Goal: Information Seeking & Learning: Find specific fact

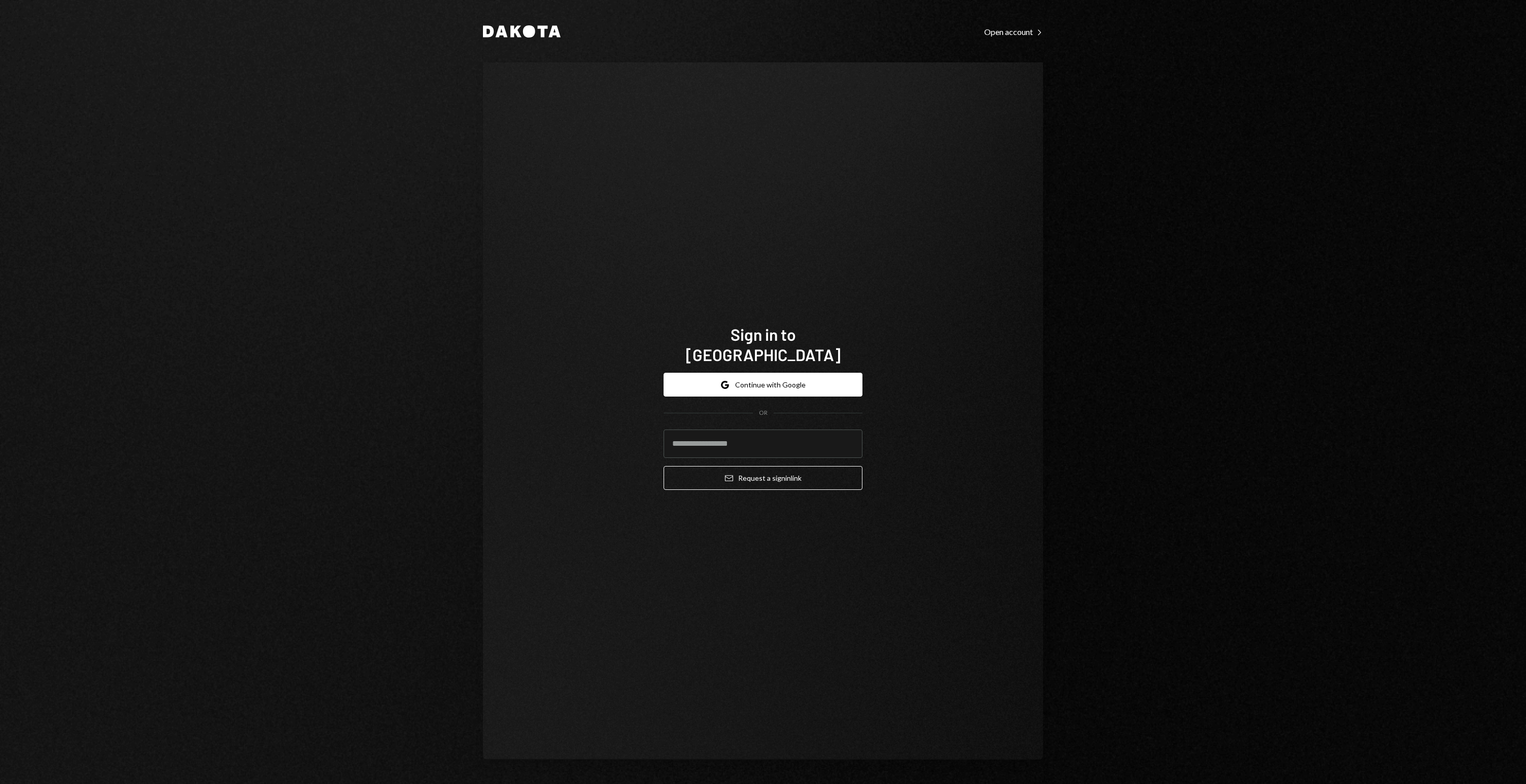
type input "**********"
click at [1024, 384] on div "**********" at bounding box center [763, 411] width 560 height 698
click at [797, 466] on button "Email Request a sign in link" at bounding box center [763, 478] width 199 height 24
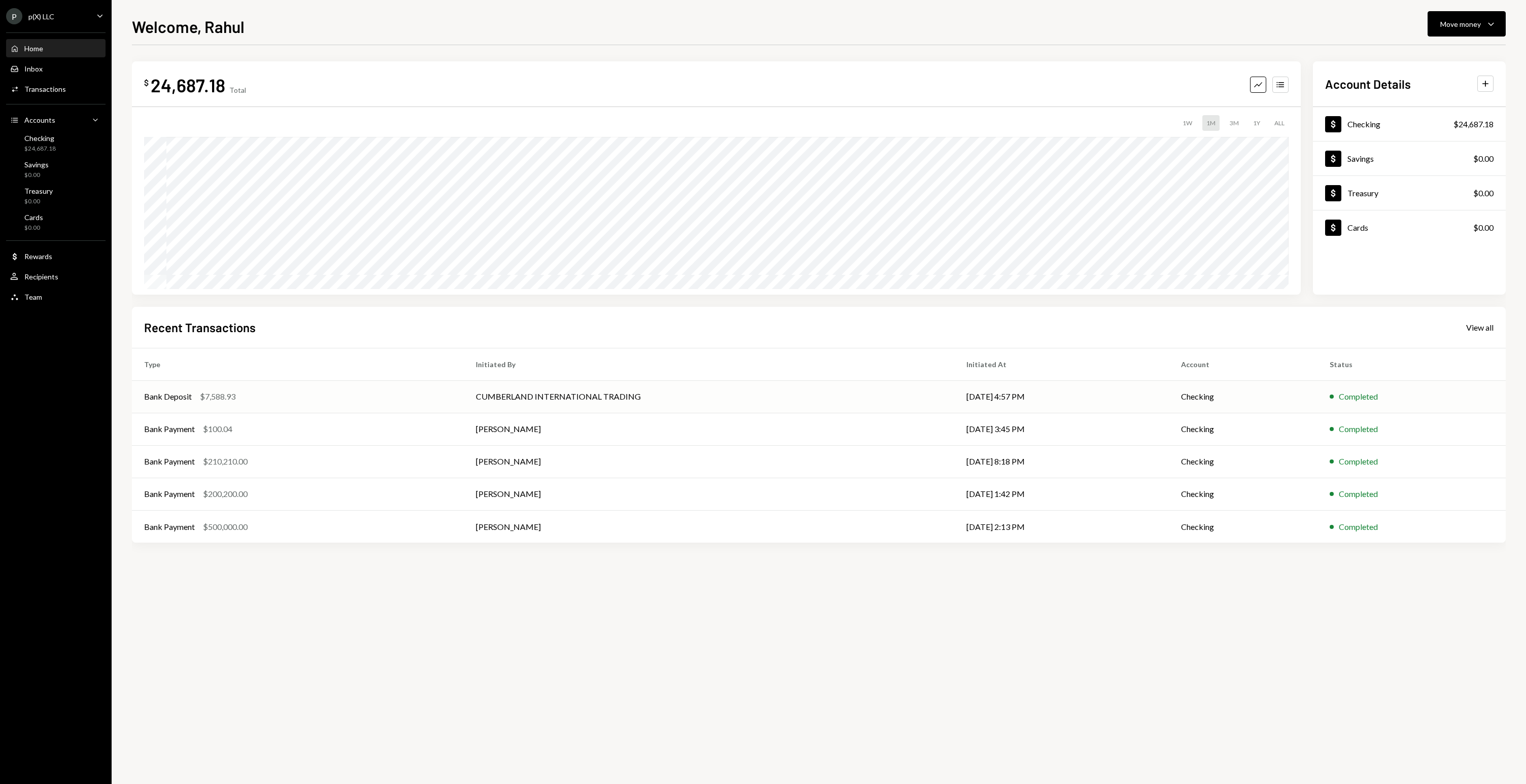
drag, startPoint x: 625, startPoint y: 607, endPoint x: 637, endPoint y: 407, distance: 200.4
click at [625, 607] on div "$ 24,687.18 Total Graph Accounts 1W 1M 3M 1Y ALL $17,198.29 Aug 04, 2025 Accoun…" at bounding box center [820, 414] width 1375 height 739
click at [629, 303] on div "$ 24,687.18 Total Graph Accounts 1W 1M 3M 1Y ALL $17,198.29 Aug 04, 2025 Accoun…" at bounding box center [820, 313] width 1375 height 502
click at [700, 660] on div "$ 24,687.18 Total Graph Accounts 1W 1M 3M 1Y ALL $17,198.29 Aug 04, 2025 Accoun…" at bounding box center [820, 414] width 1375 height 739
click at [31, 89] on div "Transactions" at bounding box center [45, 89] width 42 height 9
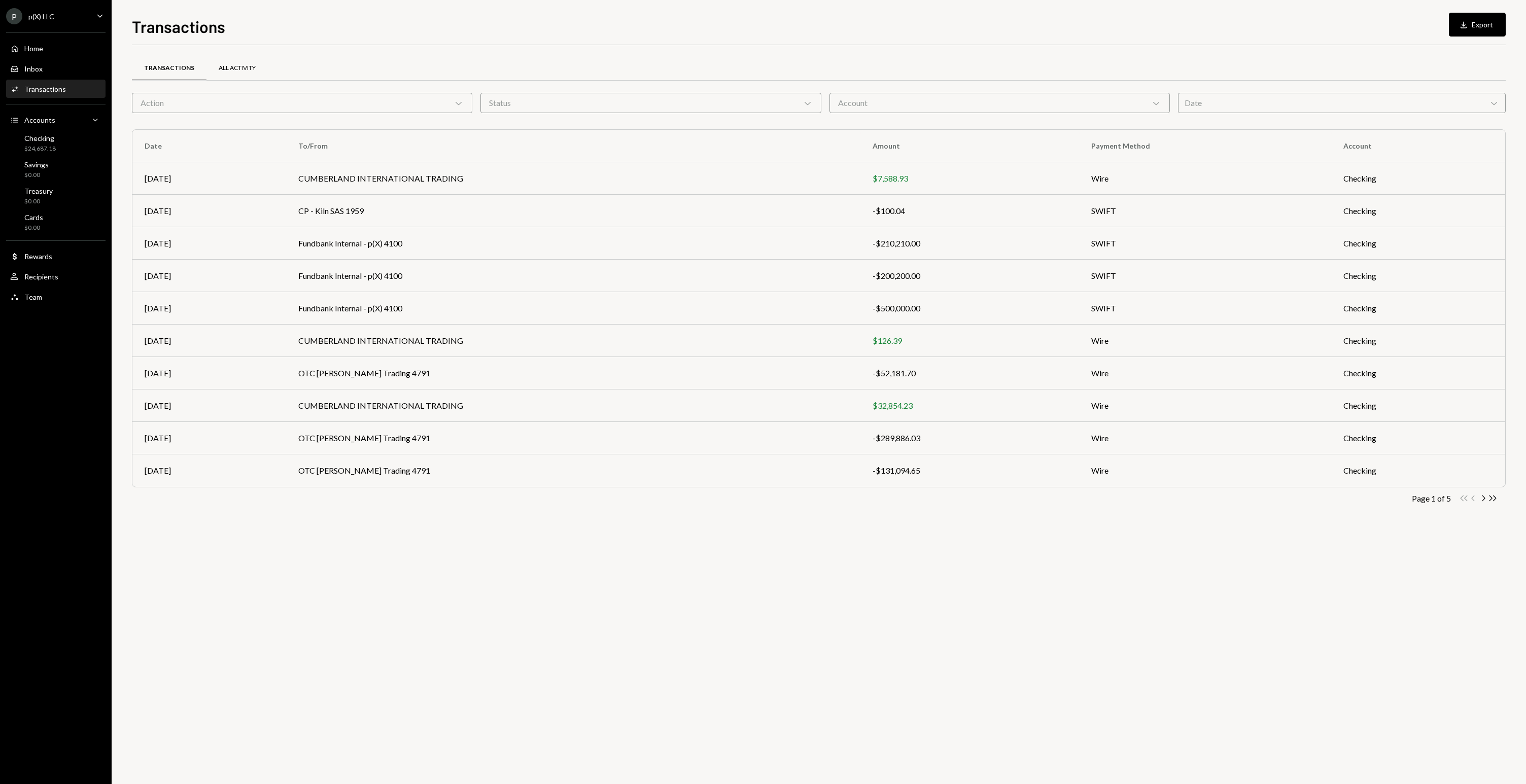
click at [238, 69] on div "All Activity" at bounding box center [237, 69] width 37 height 9
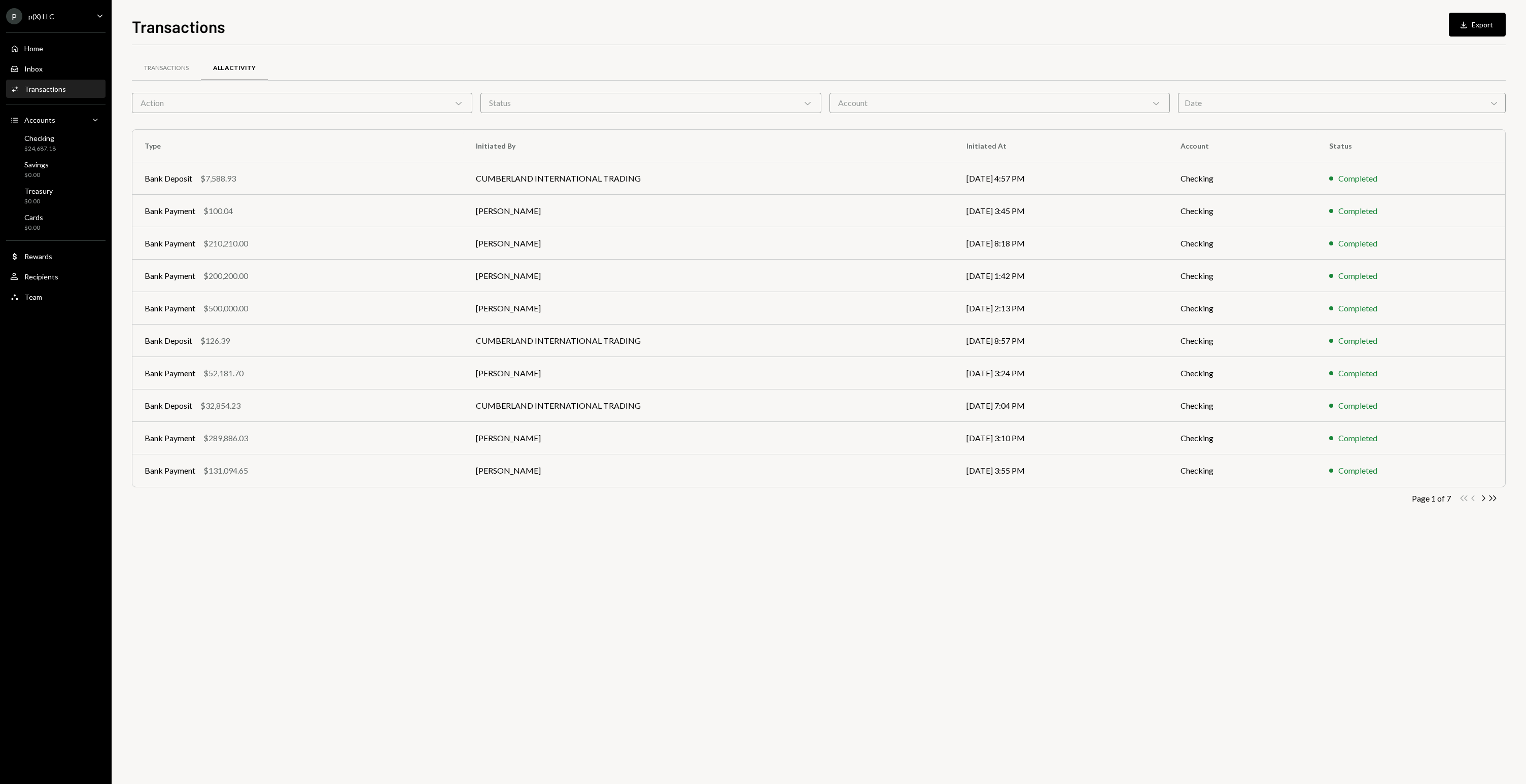
click at [1282, 104] on div "Date Chevron Down" at bounding box center [1342, 102] width 328 height 20
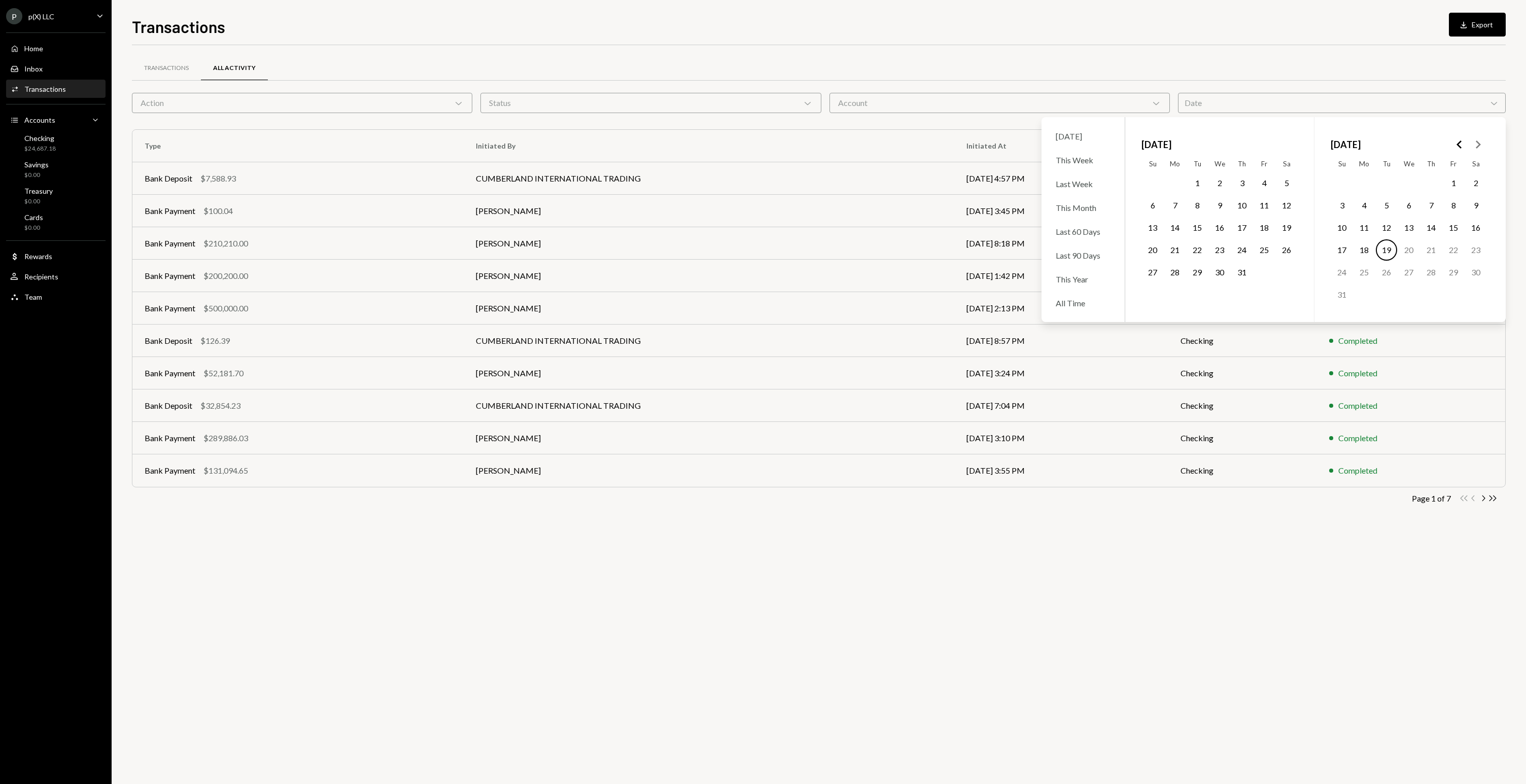
click at [1194, 183] on button "1" at bounding box center [1198, 183] width 22 height 22
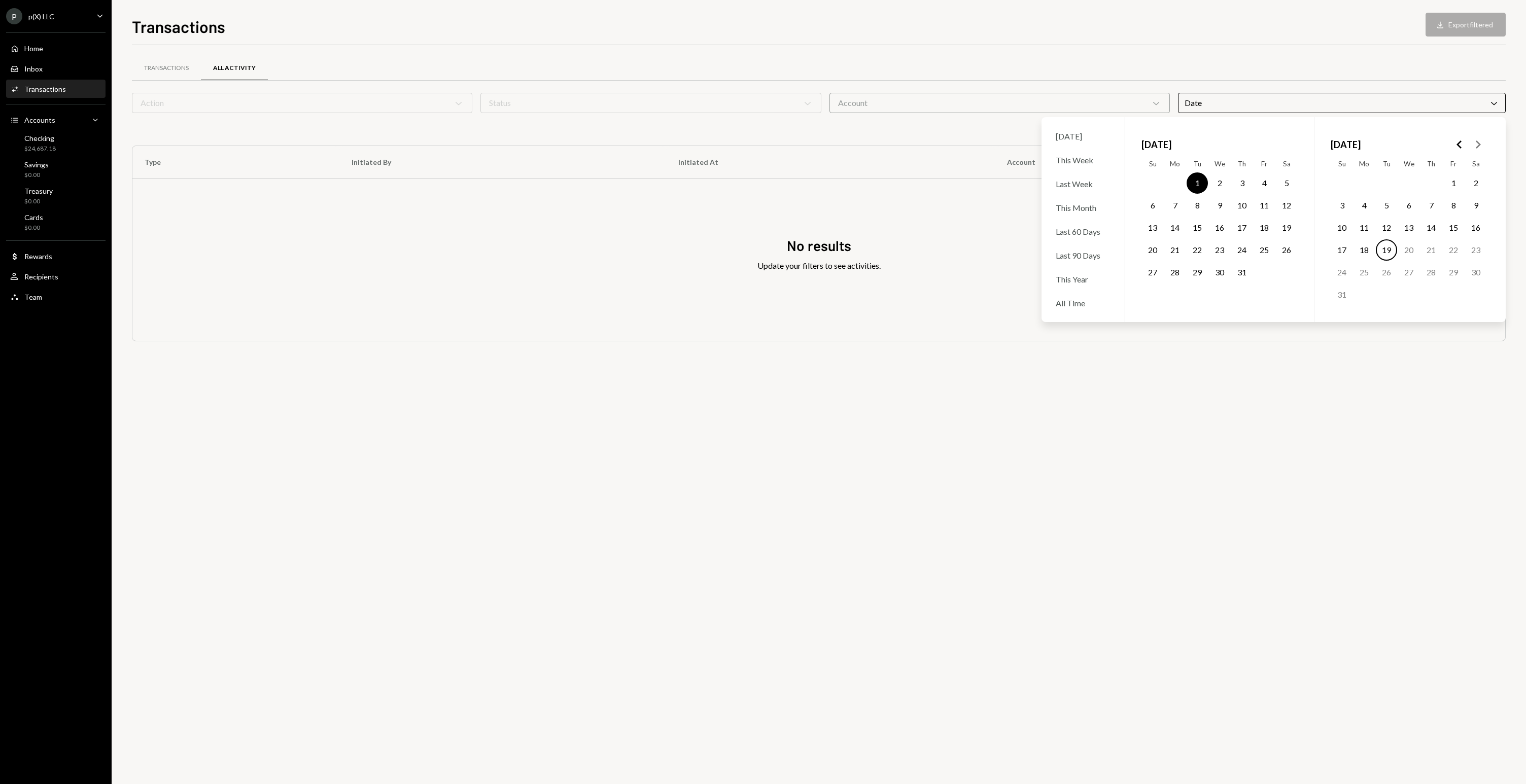
click at [1244, 269] on button "31" at bounding box center [1242, 273] width 22 height 22
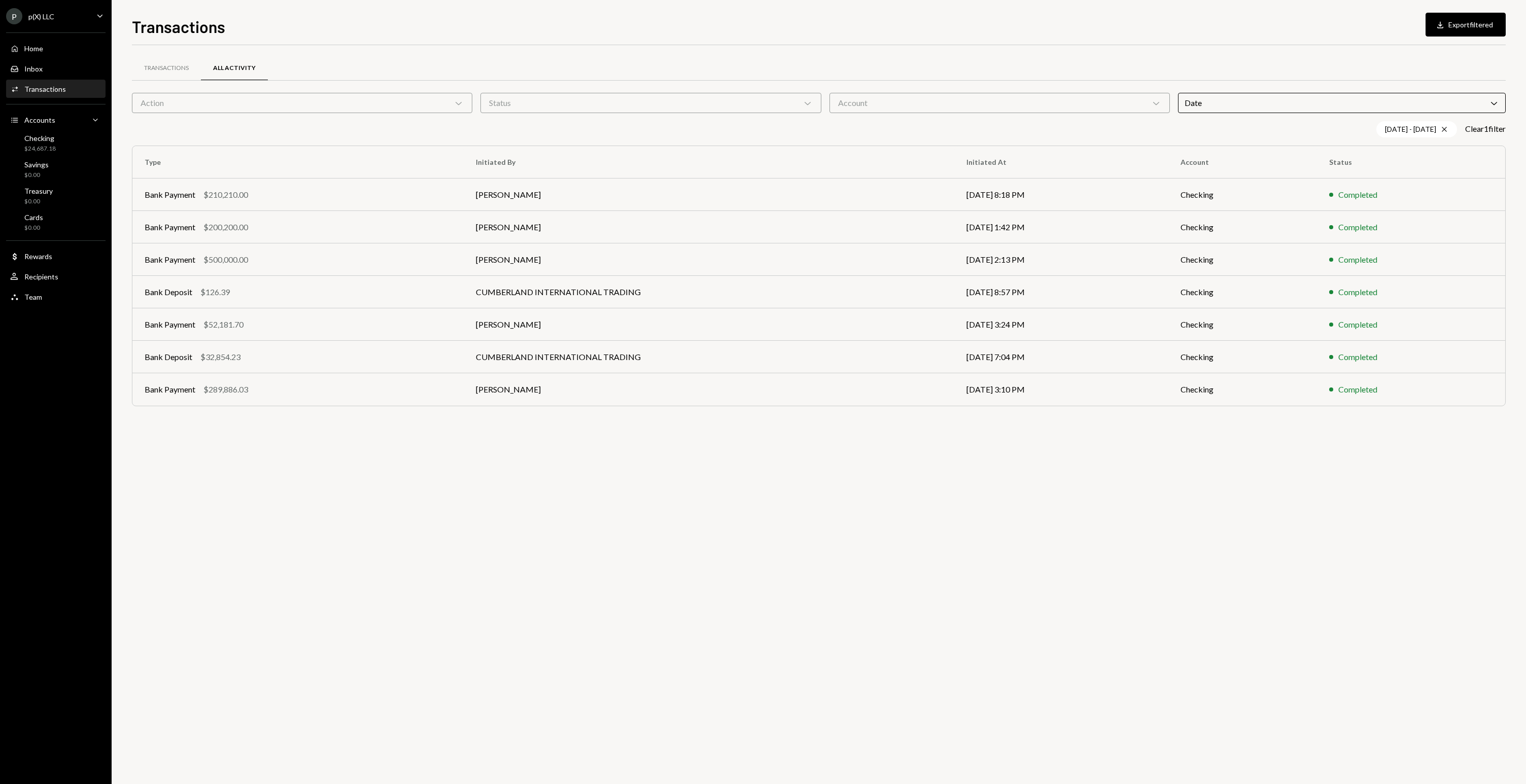
click at [1087, 524] on div "Transactions All Activity Action Chevron Down Status Chevron Down Account Chevr…" at bounding box center [820, 414] width 1375 height 739
click at [1459, 29] on button "Download Export filtered" at bounding box center [1466, 24] width 80 height 24
click at [1456, 27] on button "Download Export filtered" at bounding box center [1466, 24] width 80 height 24
click at [1471, 128] on button "Clear 1 filter" at bounding box center [1485, 130] width 41 height 11
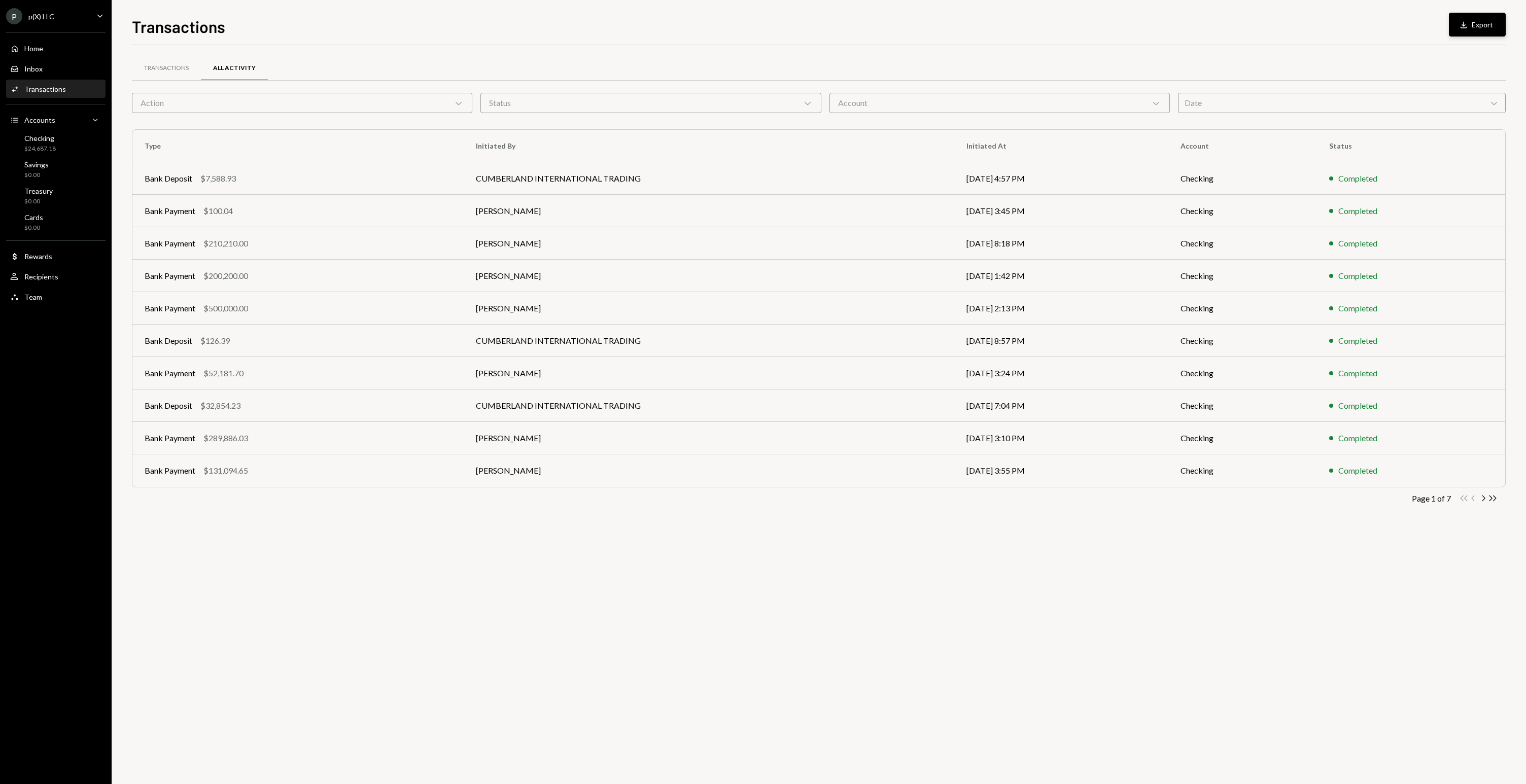
click at [1466, 28] on icon "Download" at bounding box center [1463, 24] width 10 height 10
click at [170, 69] on div "Transactions" at bounding box center [166, 69] width 44 height 9
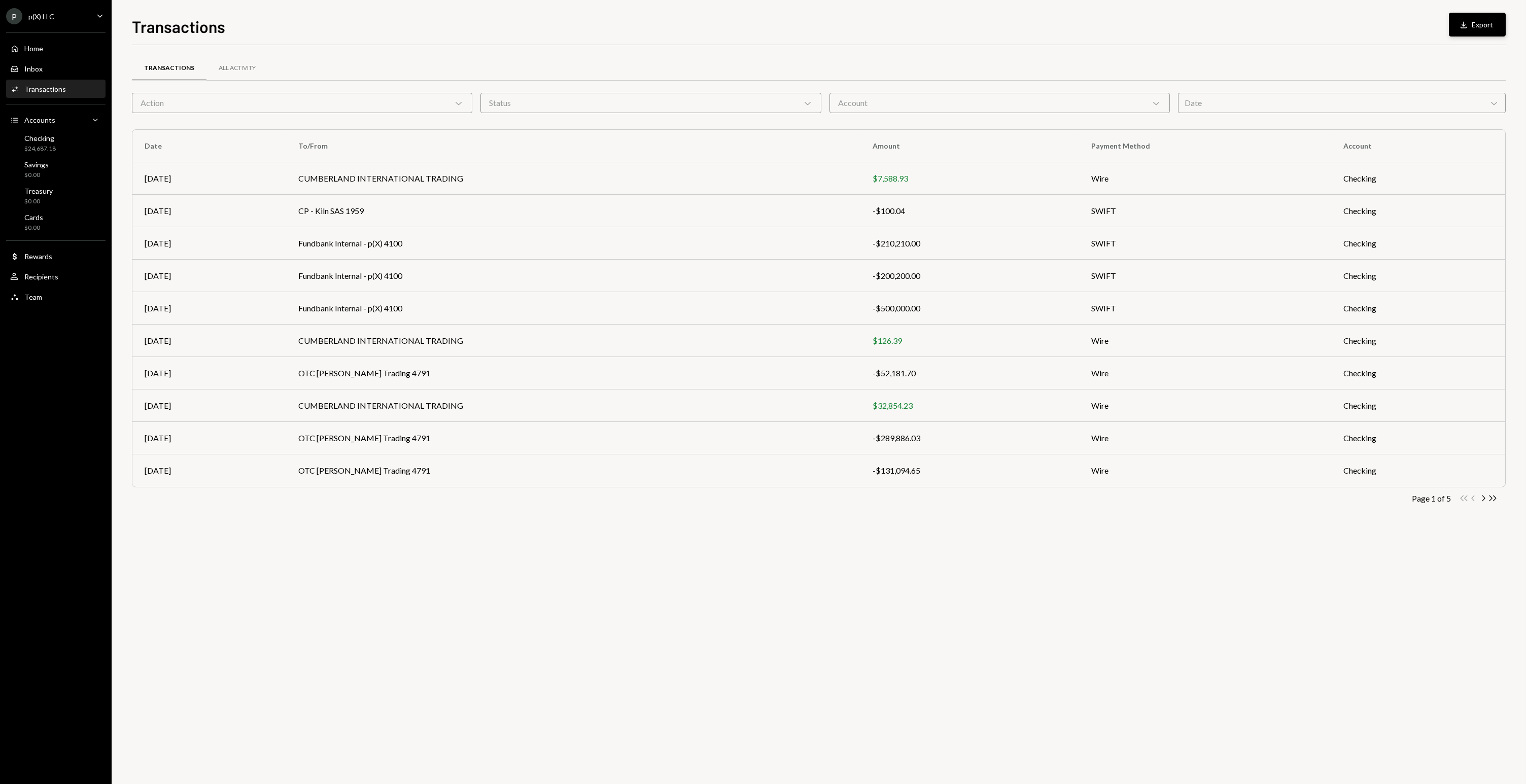
click at [1474, 25] on button "Download Export" at bounding box center [1477, 24] width 57 height 24
click at [572, 64] on div "Transactions All Activity" at bounding box center [820, 68] width 1375 height 26
click at [1202, 107] on div "Date Chevron Down" at bounding box center [1342, 102] width 328 height 20
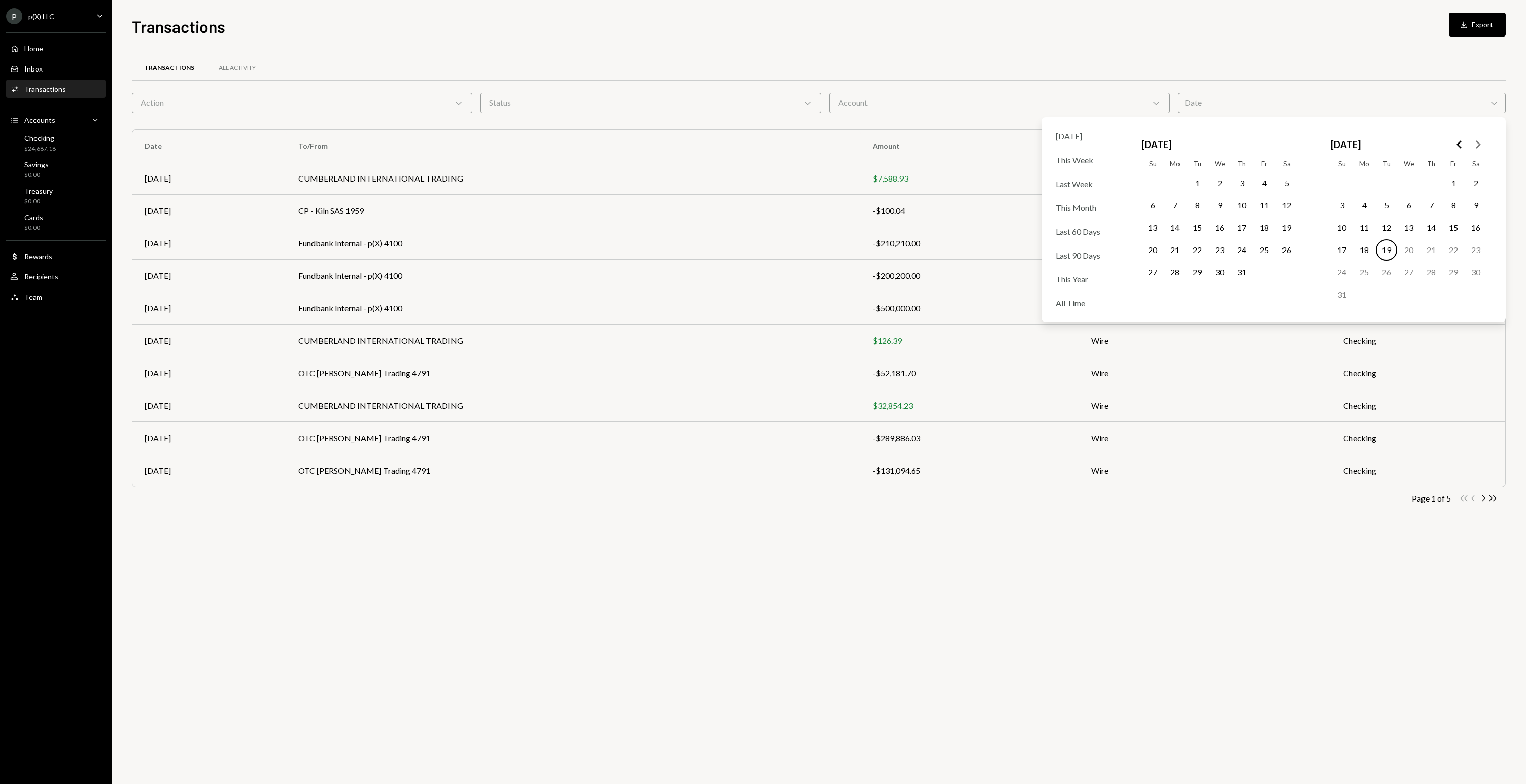
click at [1196, 180] on button "1" at bounding box center [1198, 183] width 22 height 22
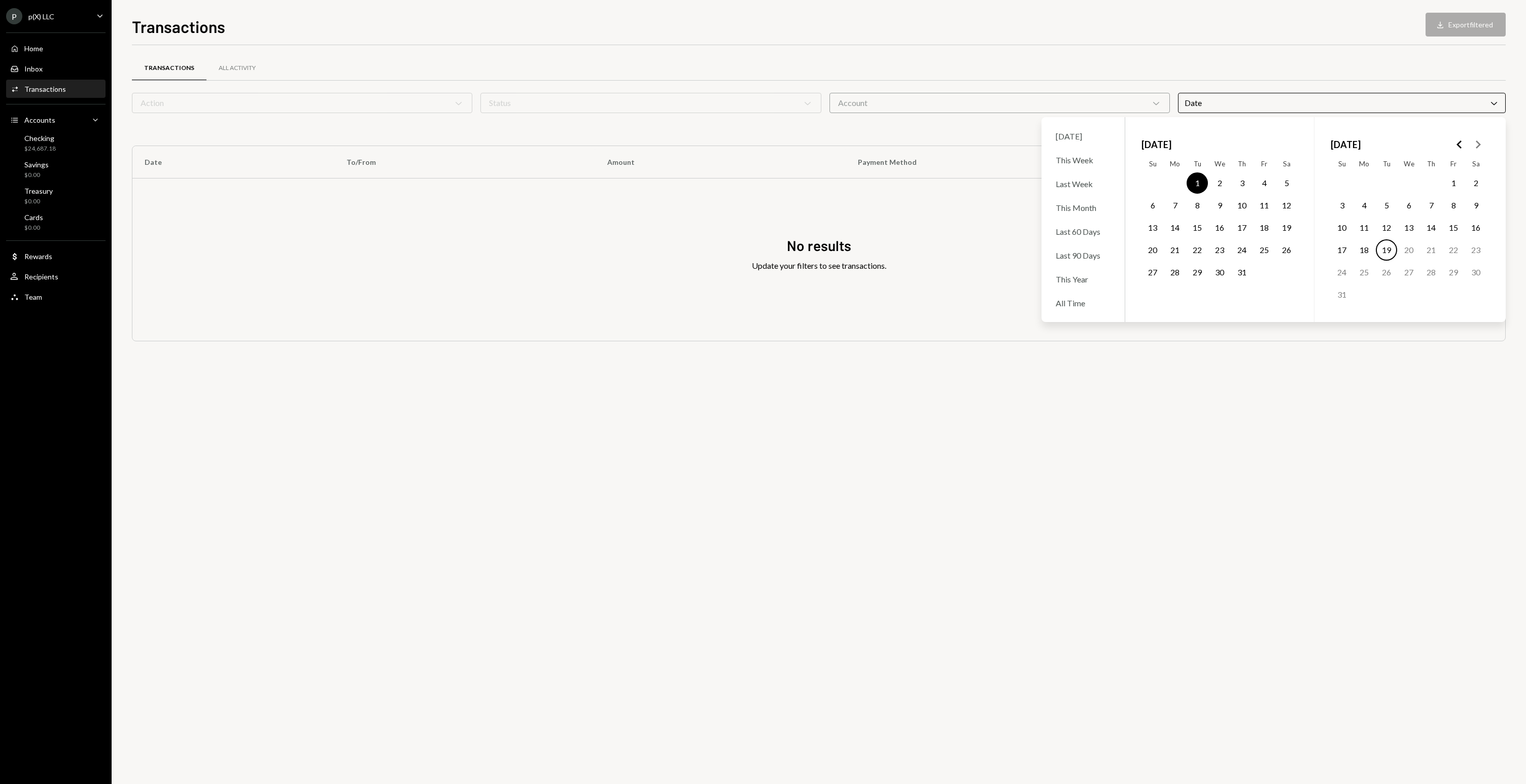
click at [1238, 266] on button "31" at bounding box center [1242, 273] width 22 height 22
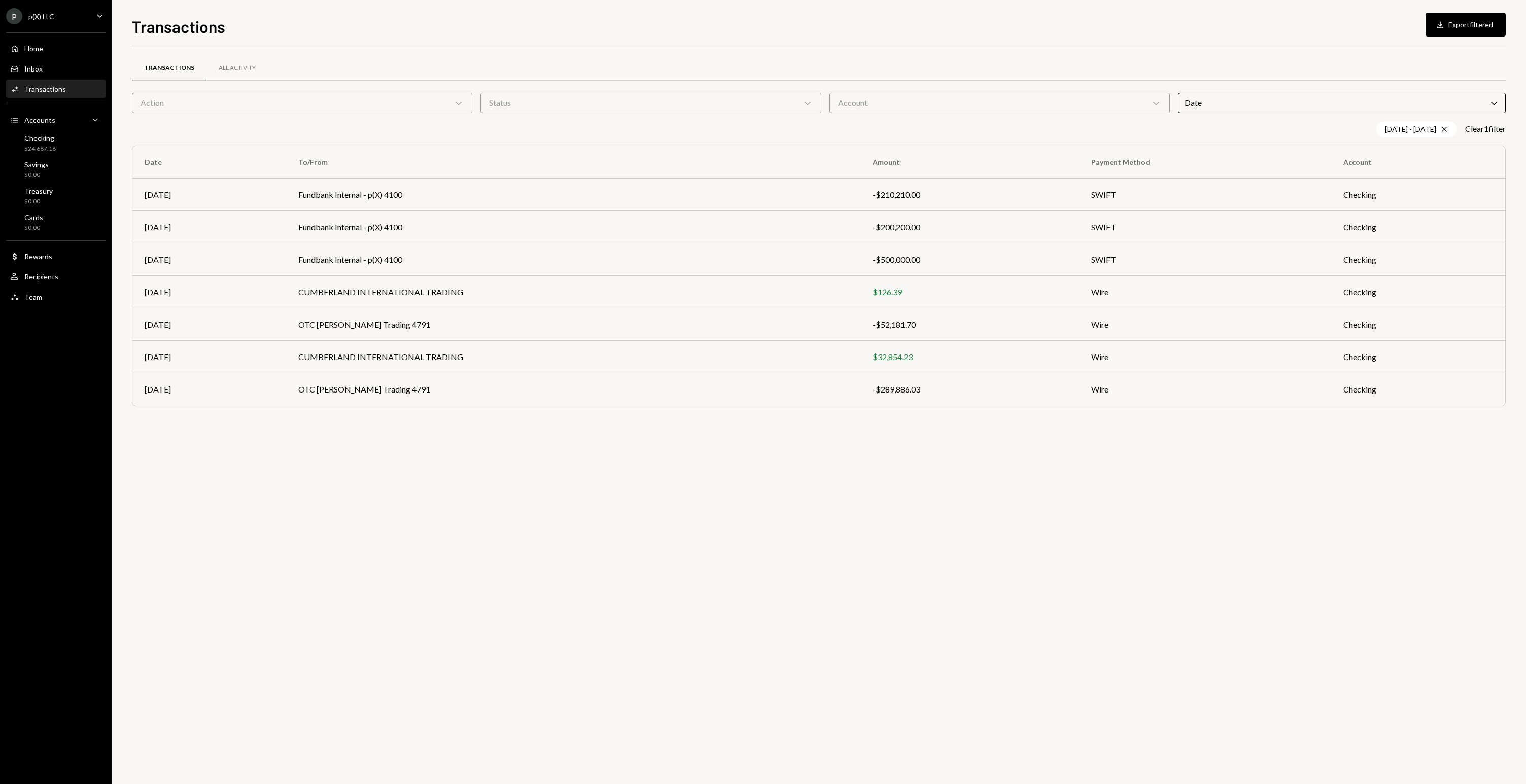
click at [1188, 19] on div "Transactions Download Export filtered" at bounding box center [820, 25] width 1375 height 23
click at [725, 19] on div "Transactions Download Export filtered" at bounding box center [820, 25] width 1375 height 23
click at [696, 451] on div "Transactions All Activity Action Chevron Down Status Chevron Down Account Chevr…" at bounding box center [820, 414] width 1375 height 739
click at [680, 40] on div "Transactions Download Export filtered Transactions All Activity Action Chevron …" at bounding box center [820, 400] width 1375 height 770
drag, startPoint x: 915, startPoint y: 198, endPoint x: 870, endPoint y: 195, distance: 45.1
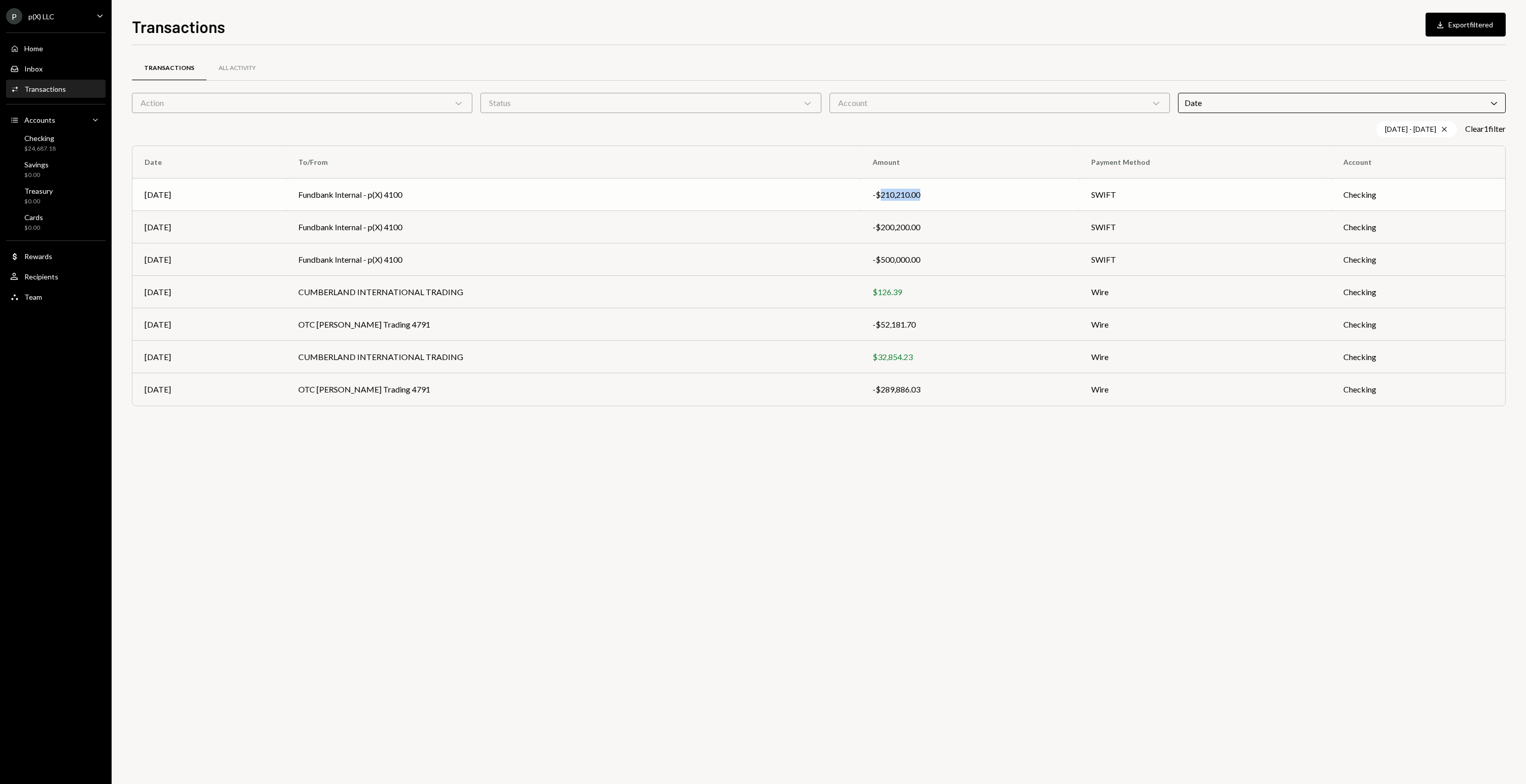
click at [873, 195] on div "-$210,210.00" at bounding box center [970, 194] width 194 height 12
copy div "210,210.00"
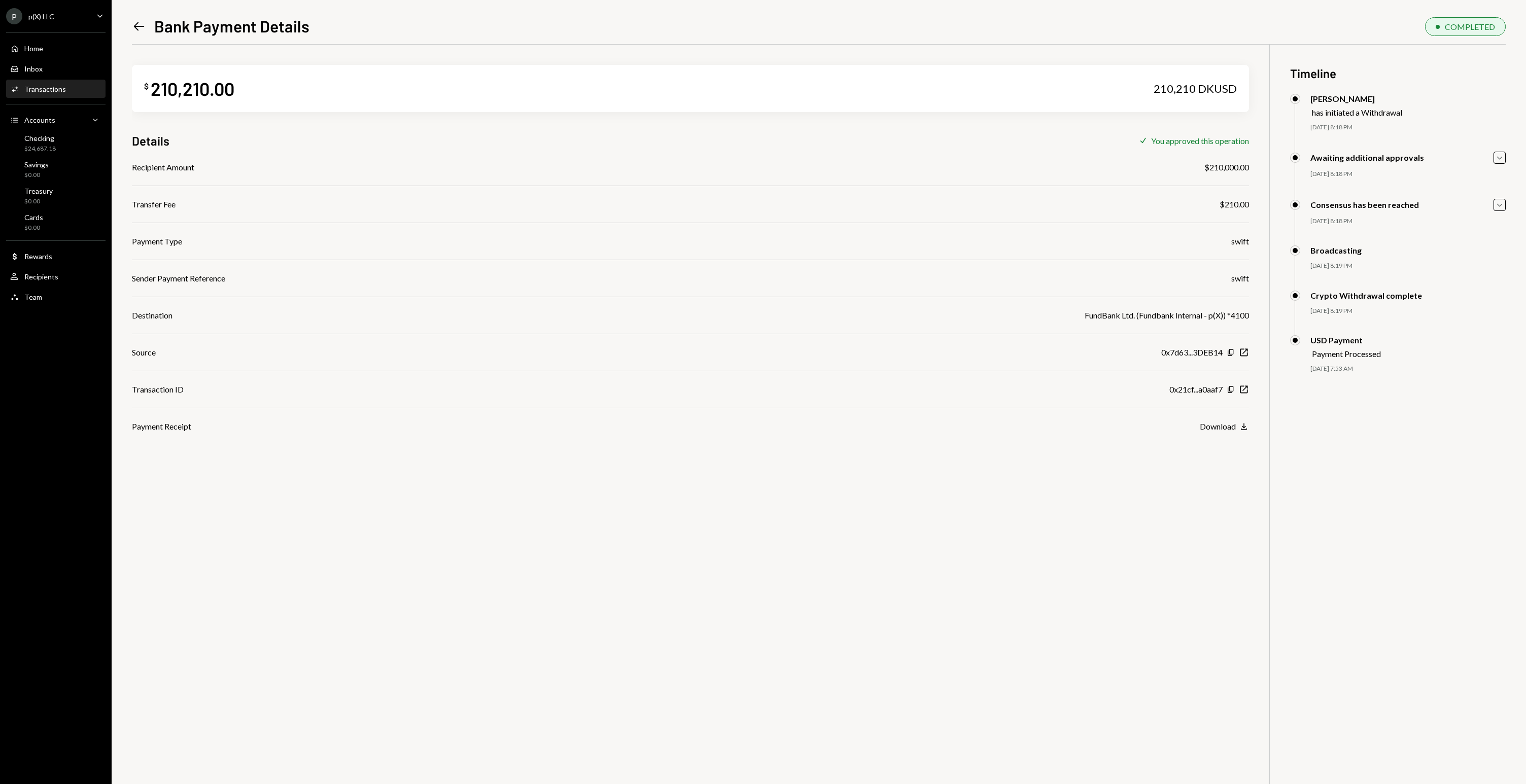
click at [142, 29] on icon "Left Arrow" at bounding box center [140, 26] width 15 height 15
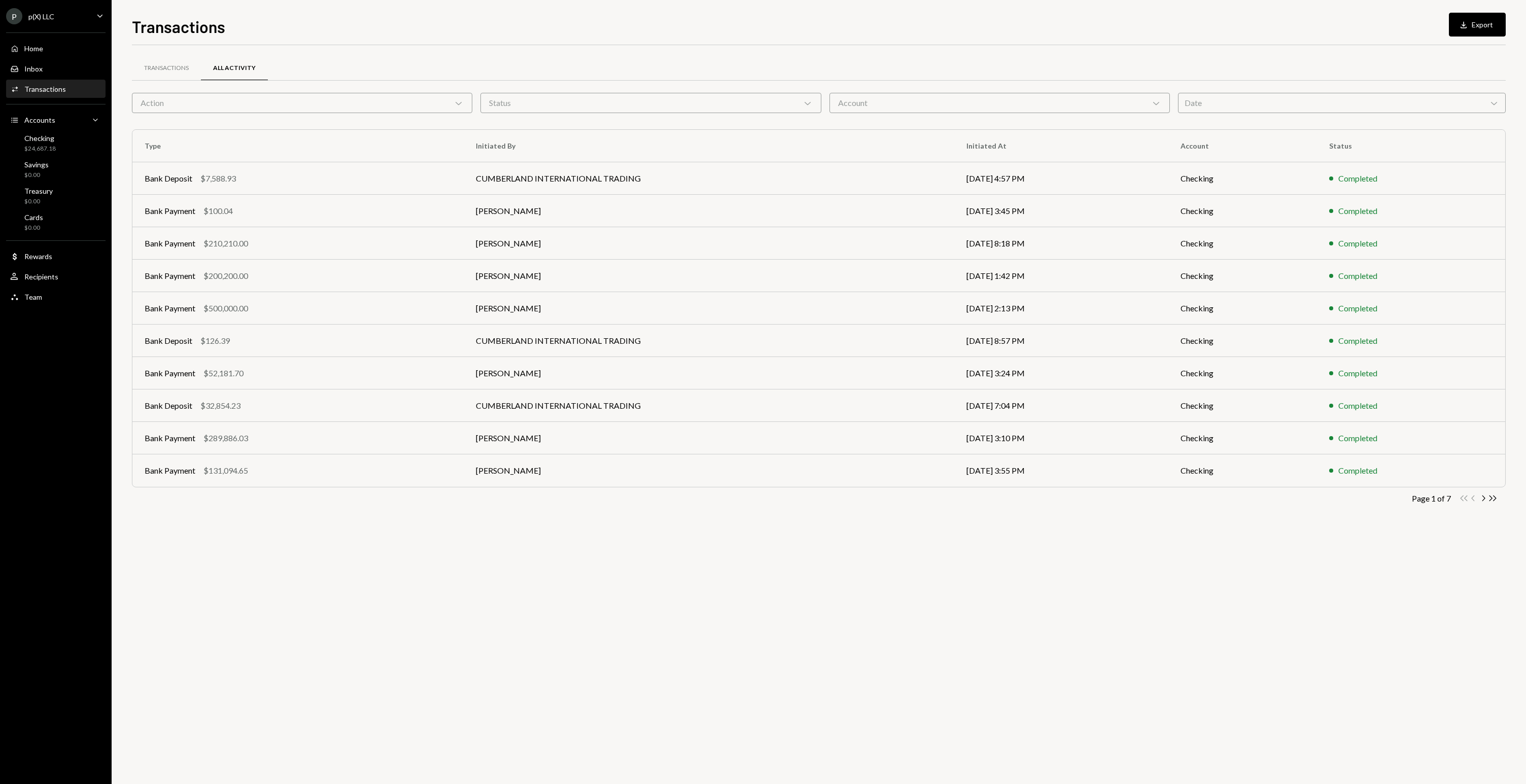
click at [1235, 102] on div "Date Chevron Down" at bounding box center [1342, 102] width 328 height 20
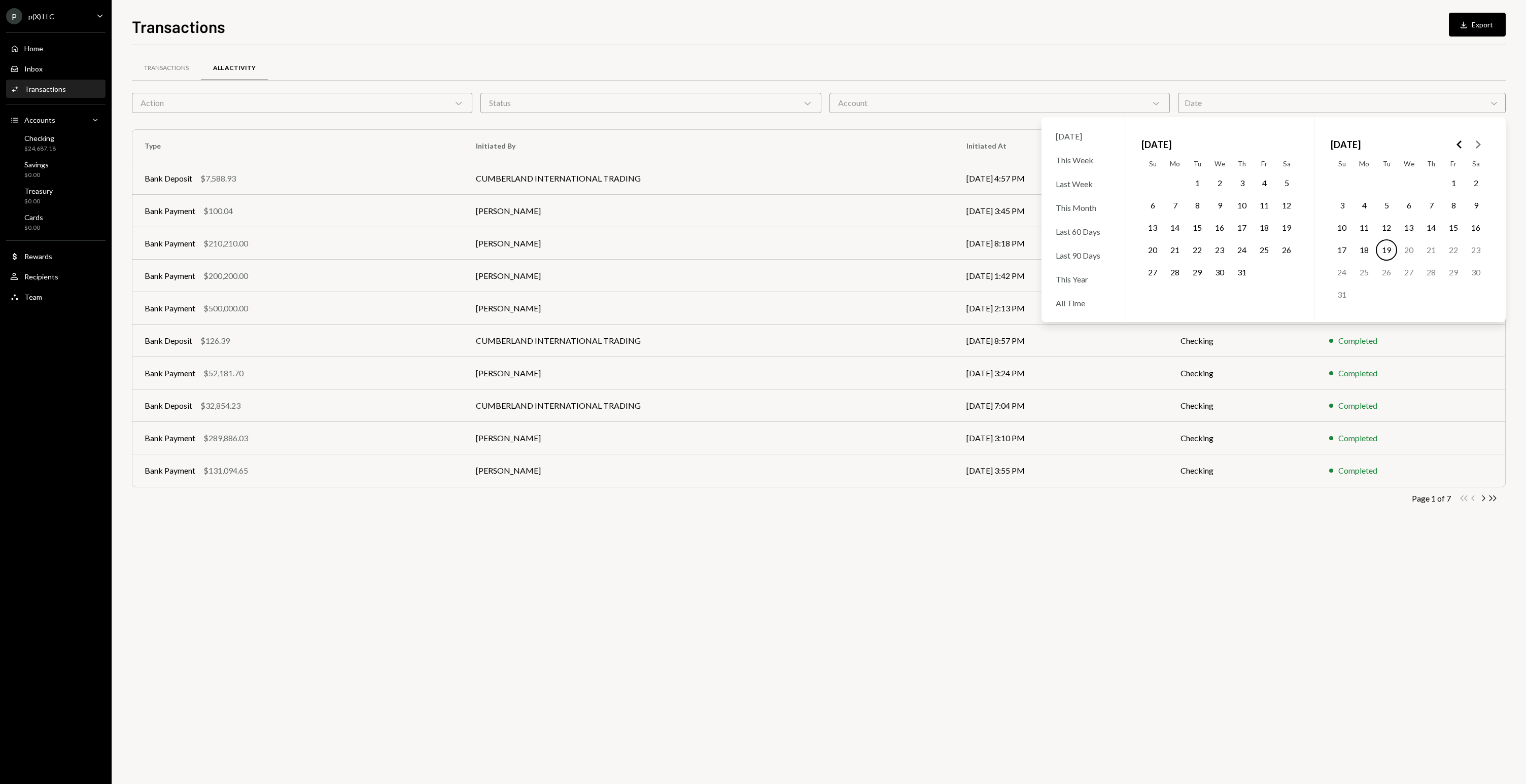
click at [1197, 179] on button "1" at bounding box center [1198, 183] width 22 height 22
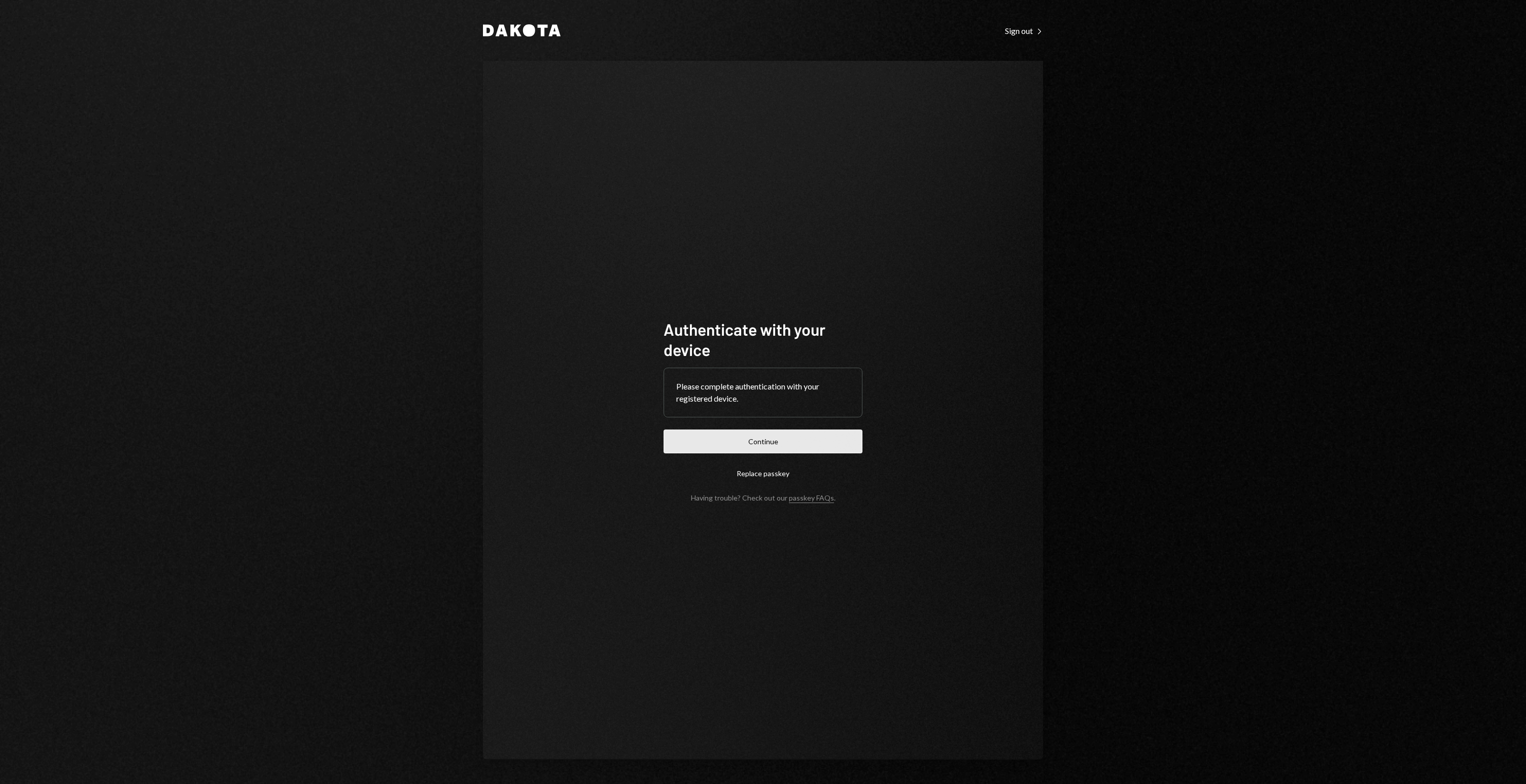
click at [785, 440] on button "Continue" at bounding box center [763, 441] width 199 height 24
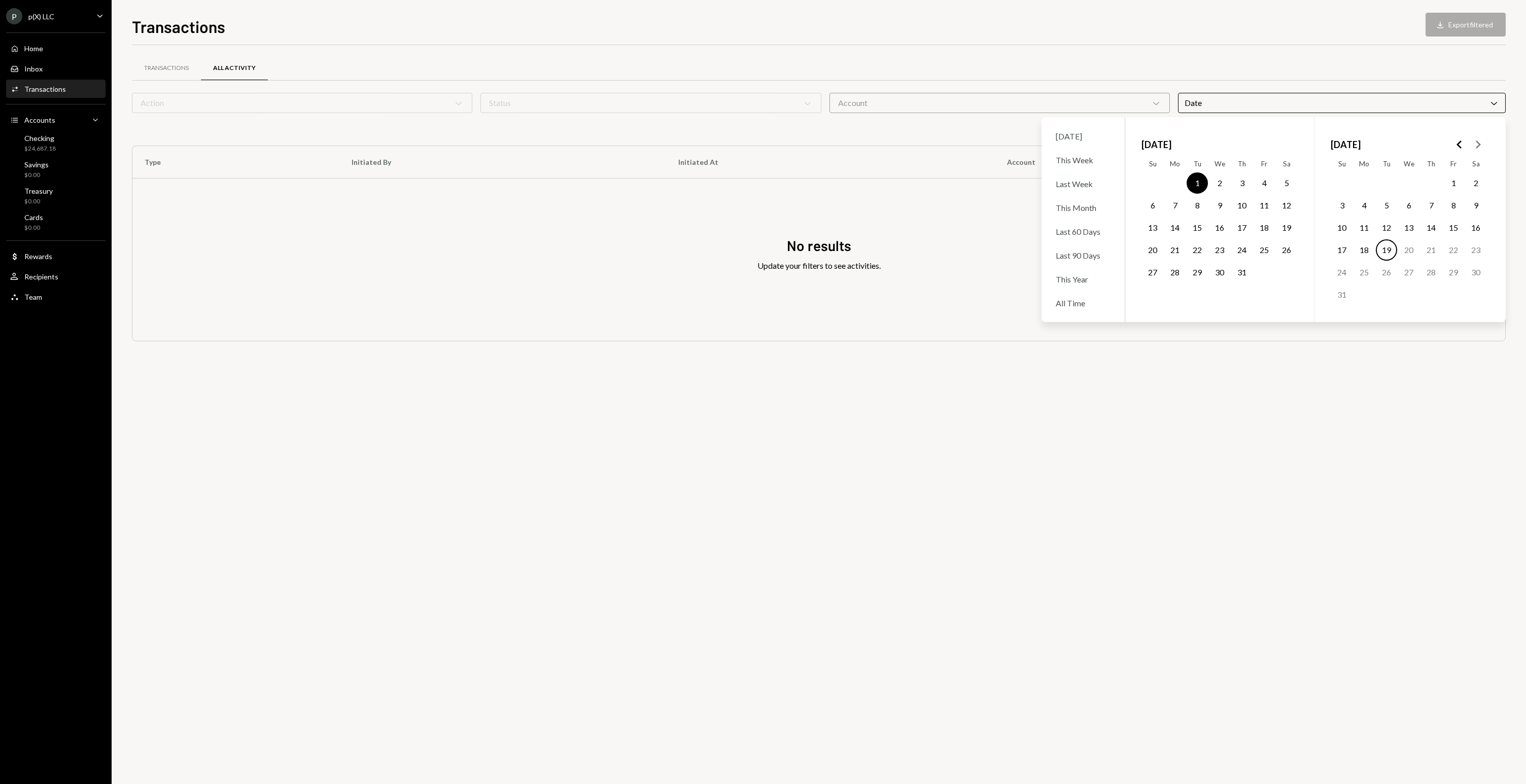
click at [1235, 267] on button "31" at bounding box center [1242, 273] width 22 height 22
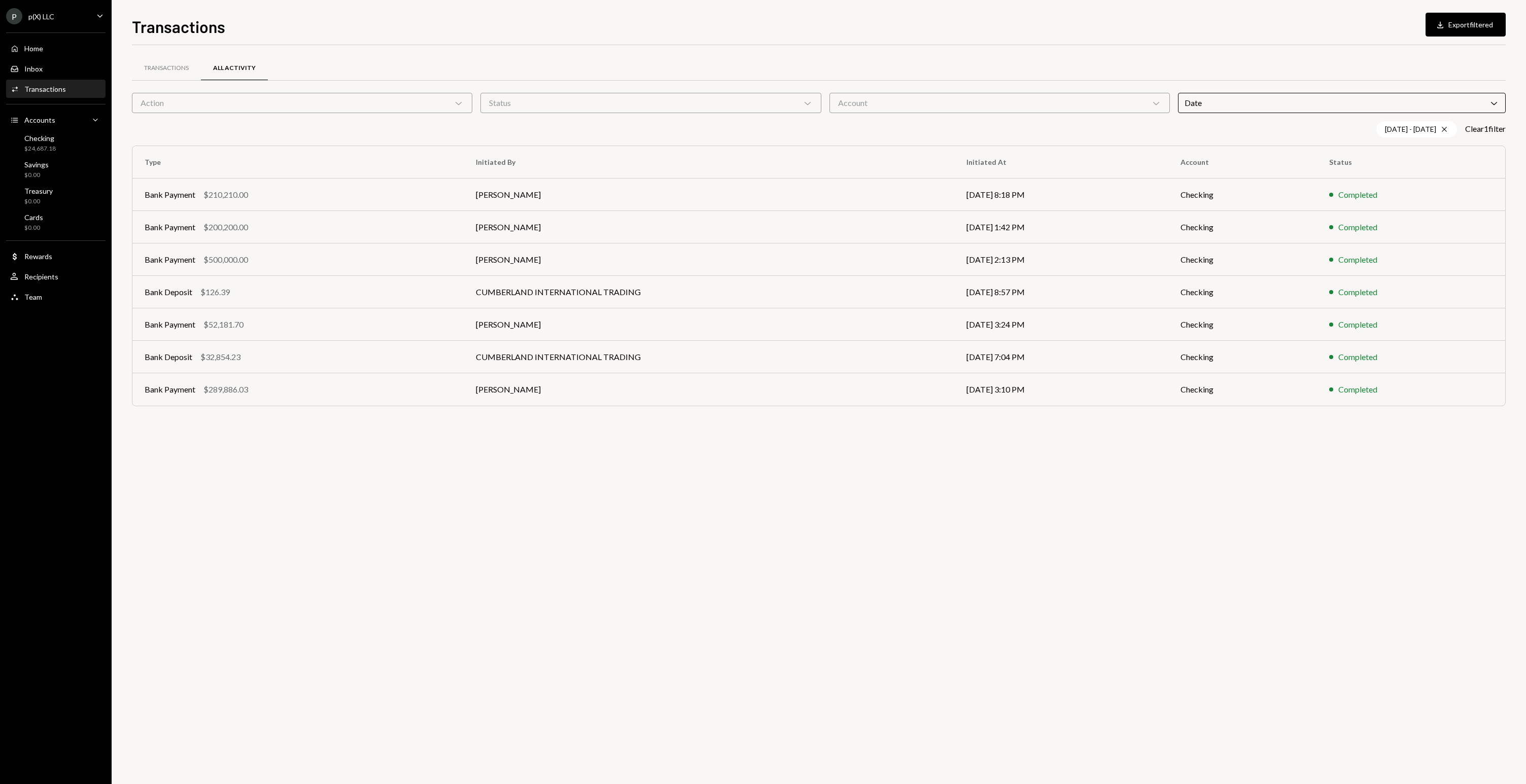
click at [1067, 451] on div "Transactions All Activity Action Chevron Down Status Chevron Down Account Chevr…" at bounding box center [820, 414] width 1375 height 739
copy div "200,200.00"
click at [374, 514] on div "Transactions All Activity Action Chevron Down Status Chevron Down Account Chevr…" at bounding box center [820, 414] width 1375 height 739
click at [219, 260] on div "$500,000.00" at bounding box center [225, 259] width 44 height 12
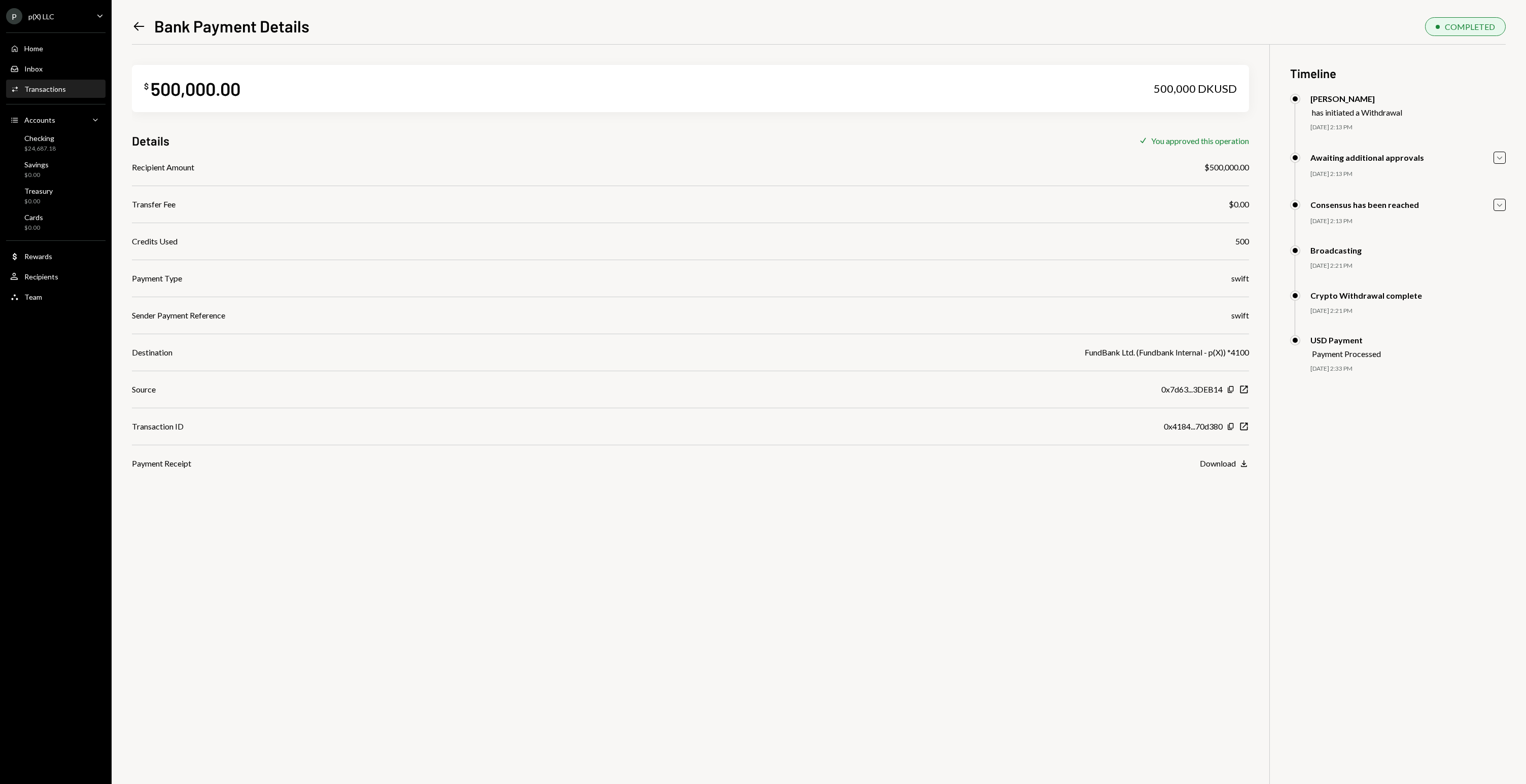
click at [132, 23] on icon "Left Arrow" at bounding box center [140, 26] width 15 height 15
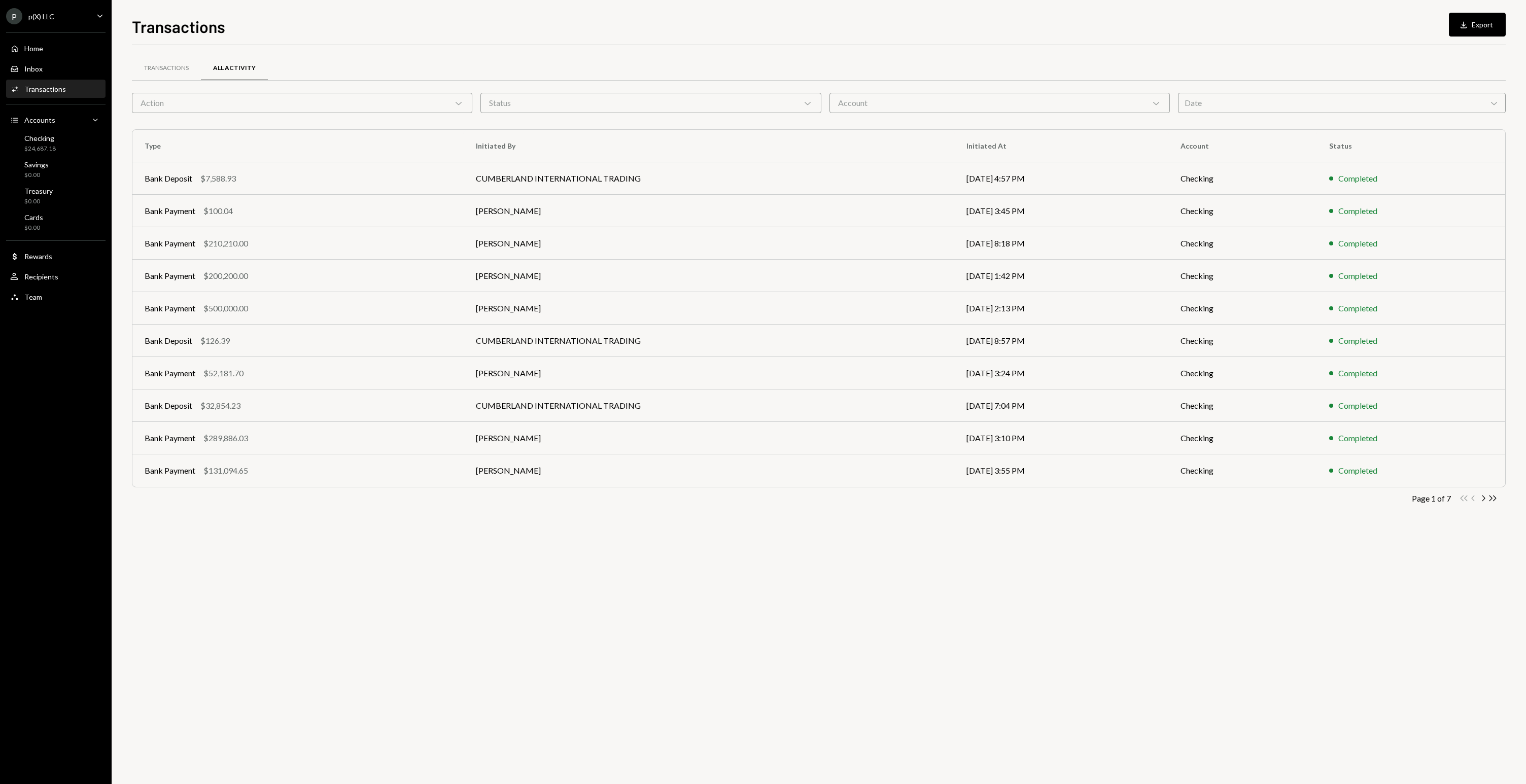
click at [1195, 100] on div "Date Chevron Down" at bounding box center [1342, 102] width 328 height 20
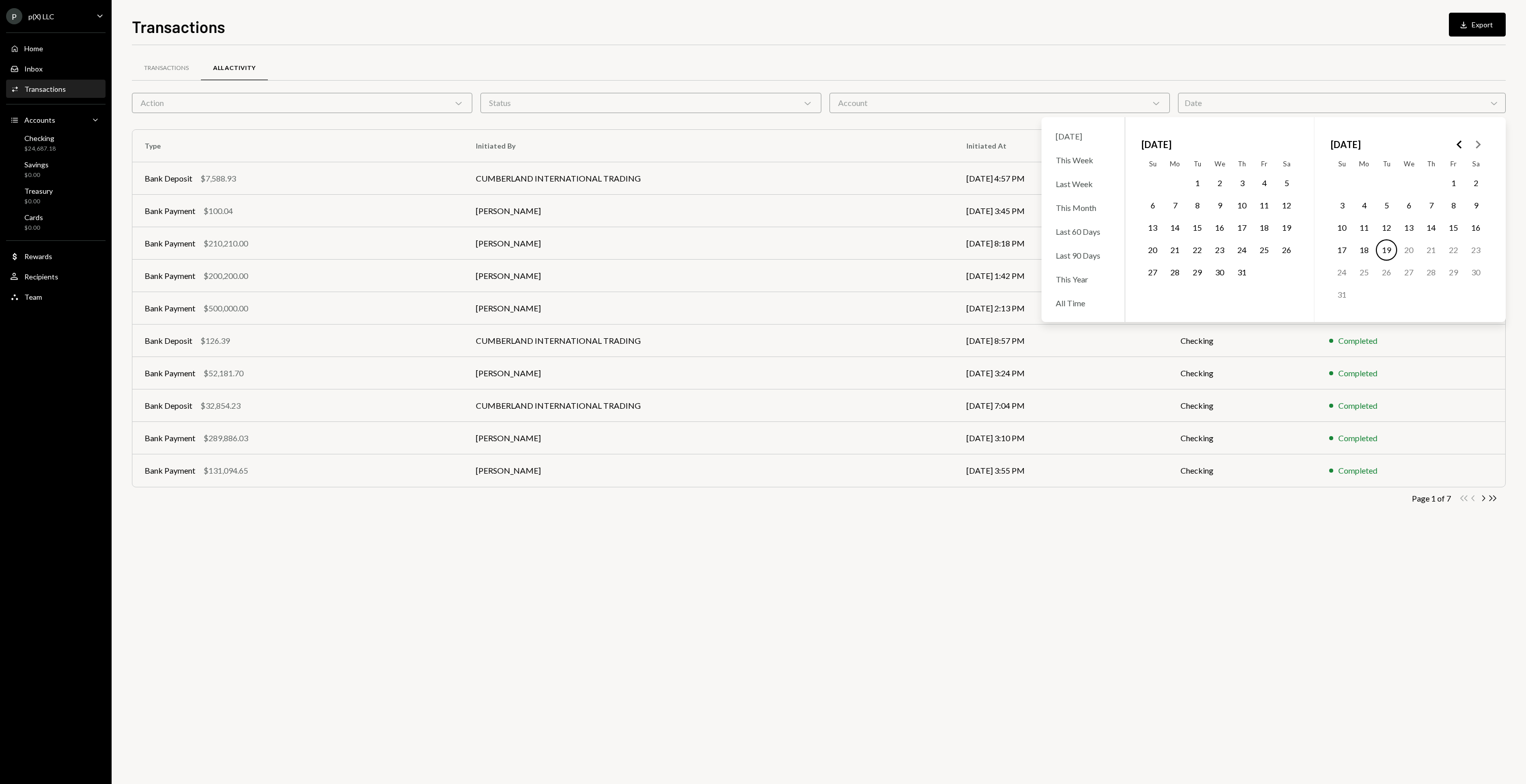
click at [1194, 185] on button "1" at bounding box center [1198, 183] width 22 height 22
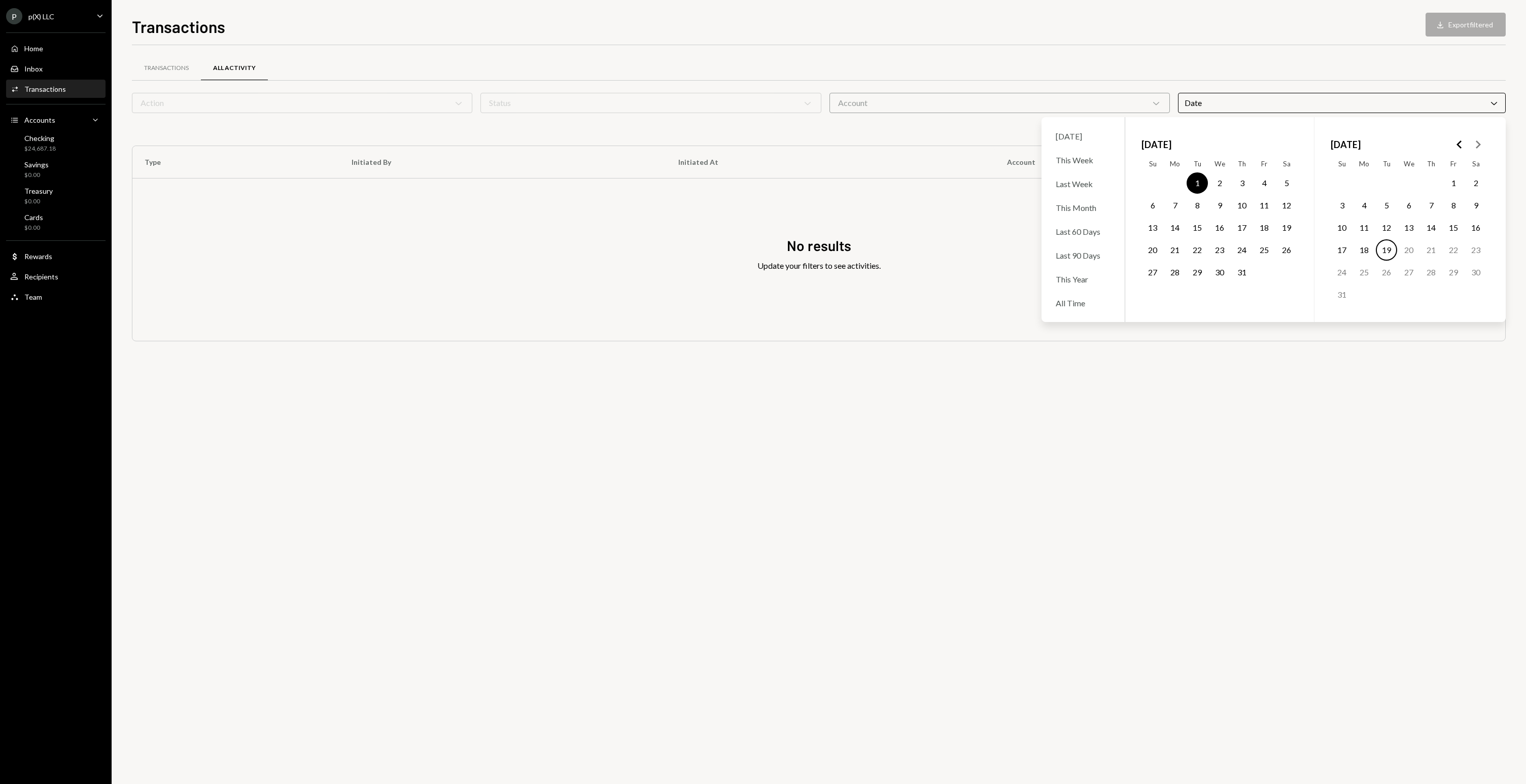
click at [1249, 270] on button "31" at bounding box center [1242, 273] width 22 height 22
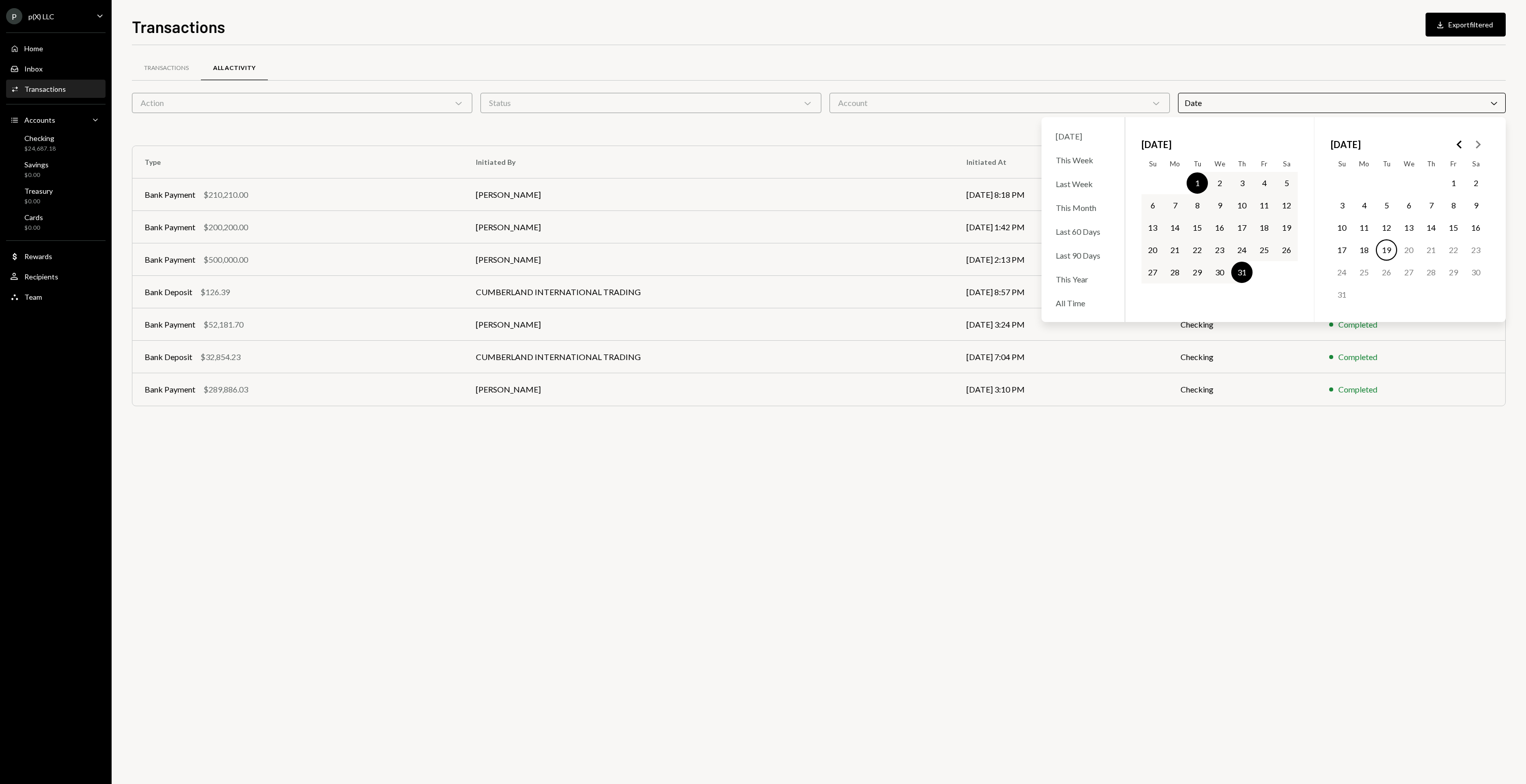
click at [521, 127] on div "07/01/25 - 07/31/25 Cross Clear 1 filter" at bounding box center [820, 130] width 1375 height 16
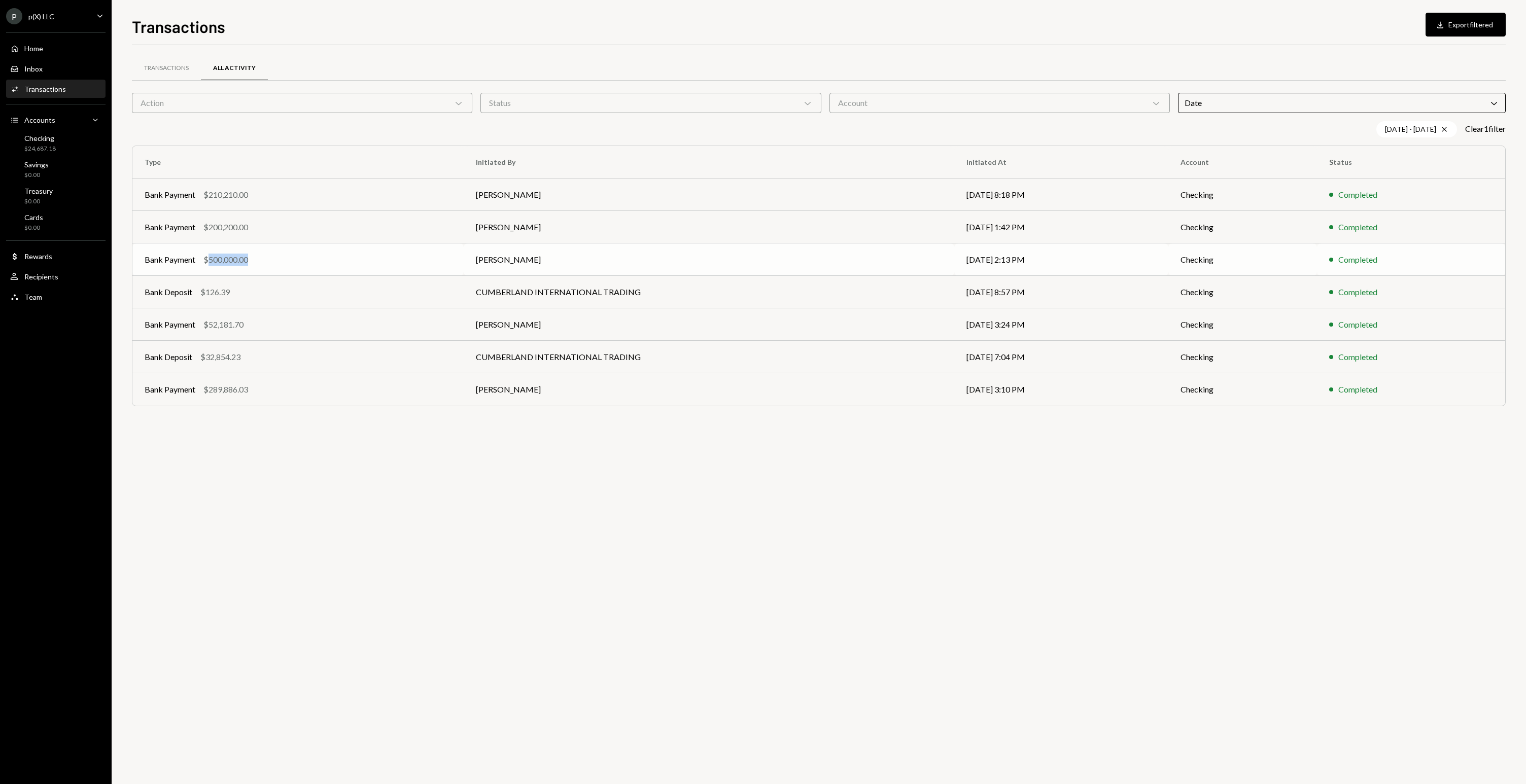
copy div "500,000.00"
click at [277, 322] on div "Bank Payment $52,181.70" at bounding box center [297, 324] width 307 height 12
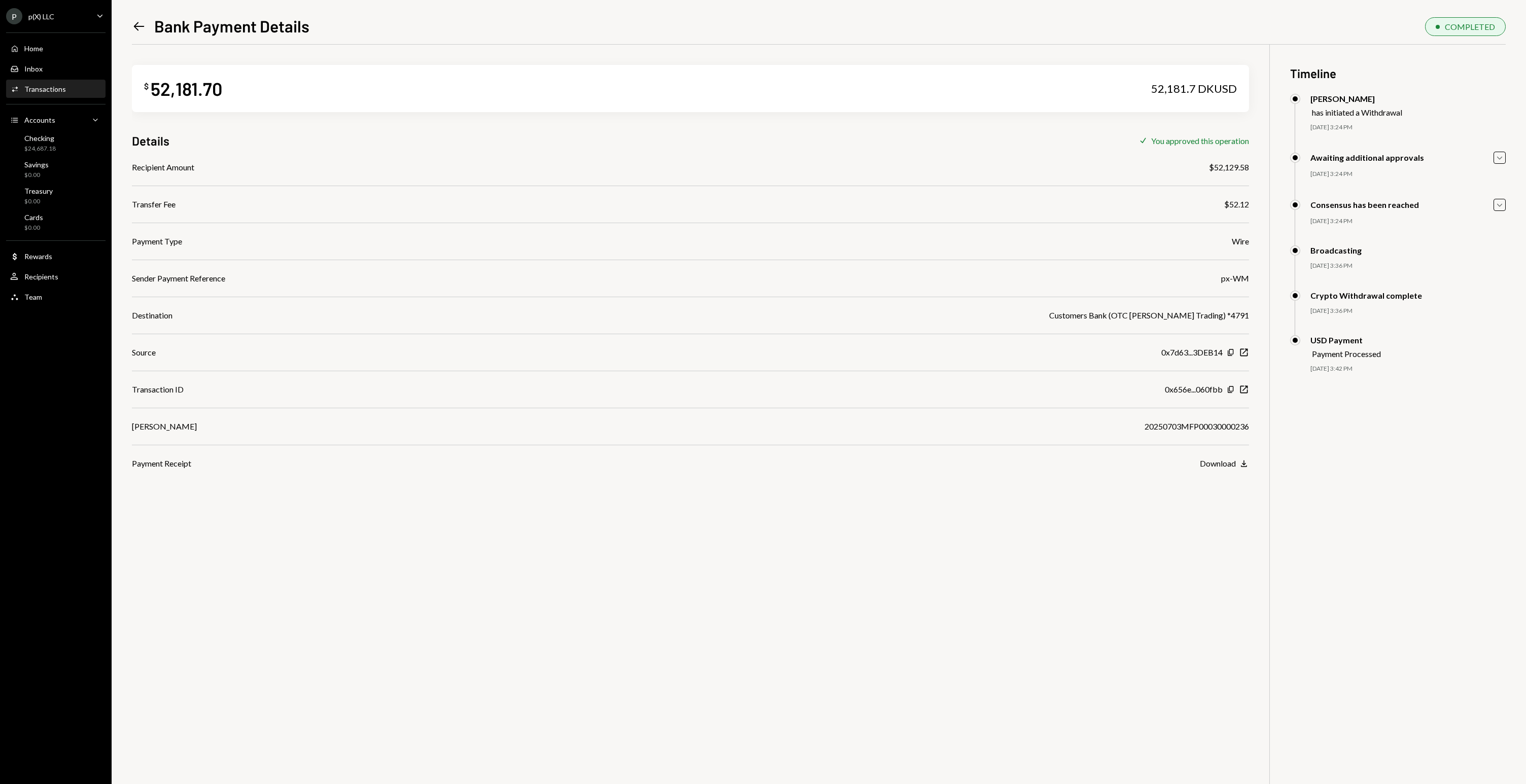
click at [141, 28] on icon "Left Arrow" at bounding box center [140, 26] width 15 height 15
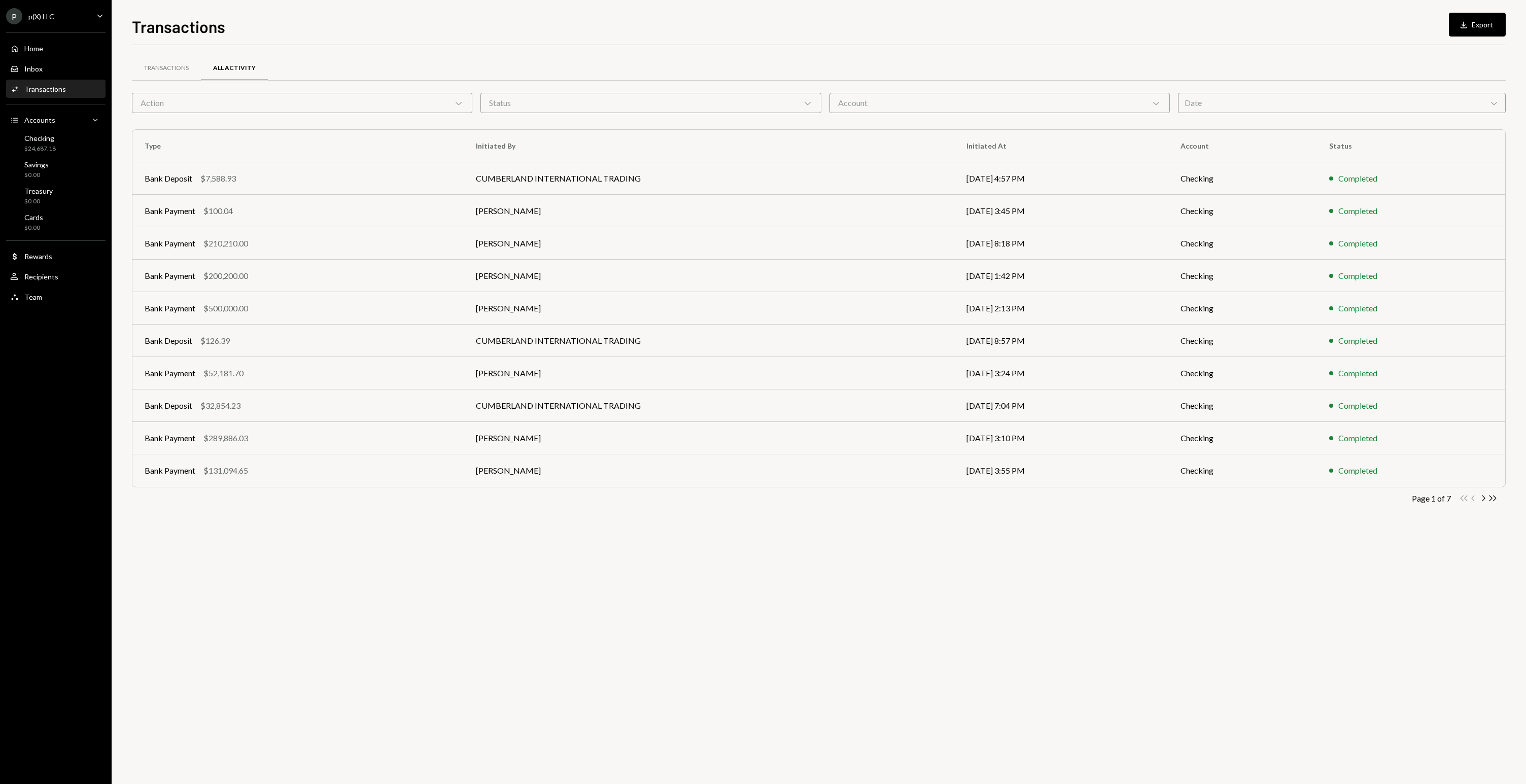
click at [1200, 103] on div "Date Chevron Down" at bounding box center [1342, 102] width 328 height 20
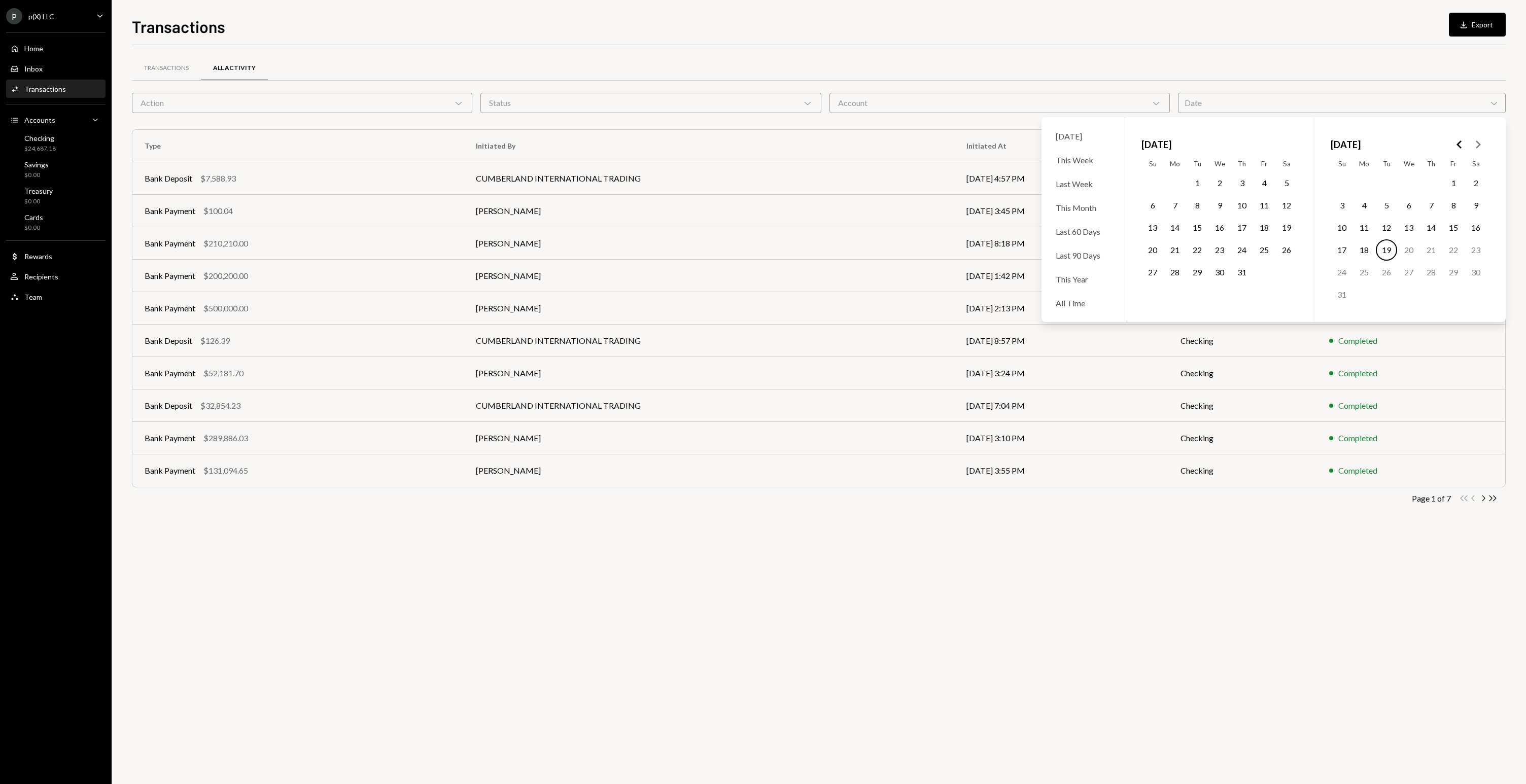
click at [1197, 177] on button "1" at bounding box center [1198, 183] width 22 height 22
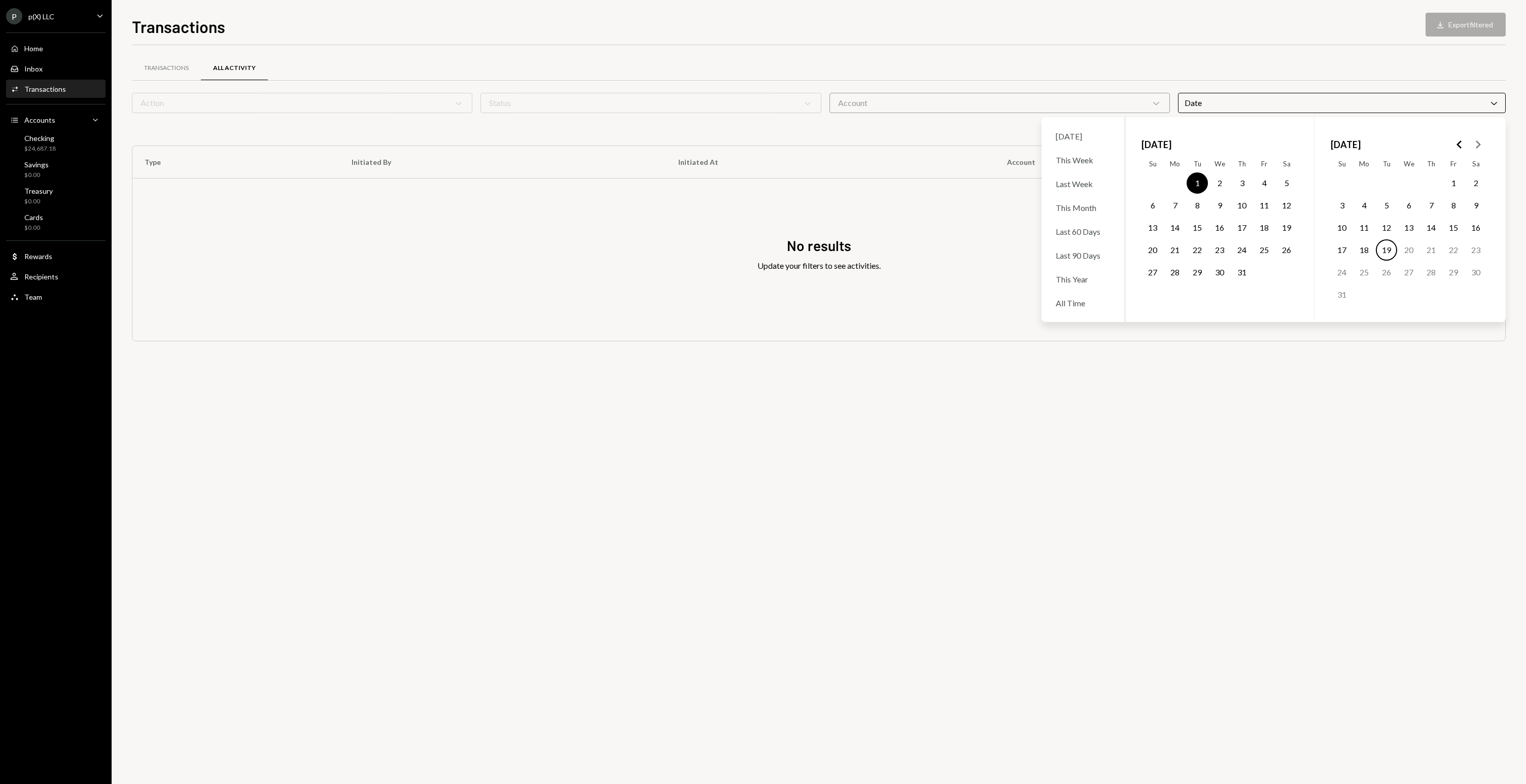
click at [1242, 266] on button "31" at bounding box center [1242, 273] width 22 height 22
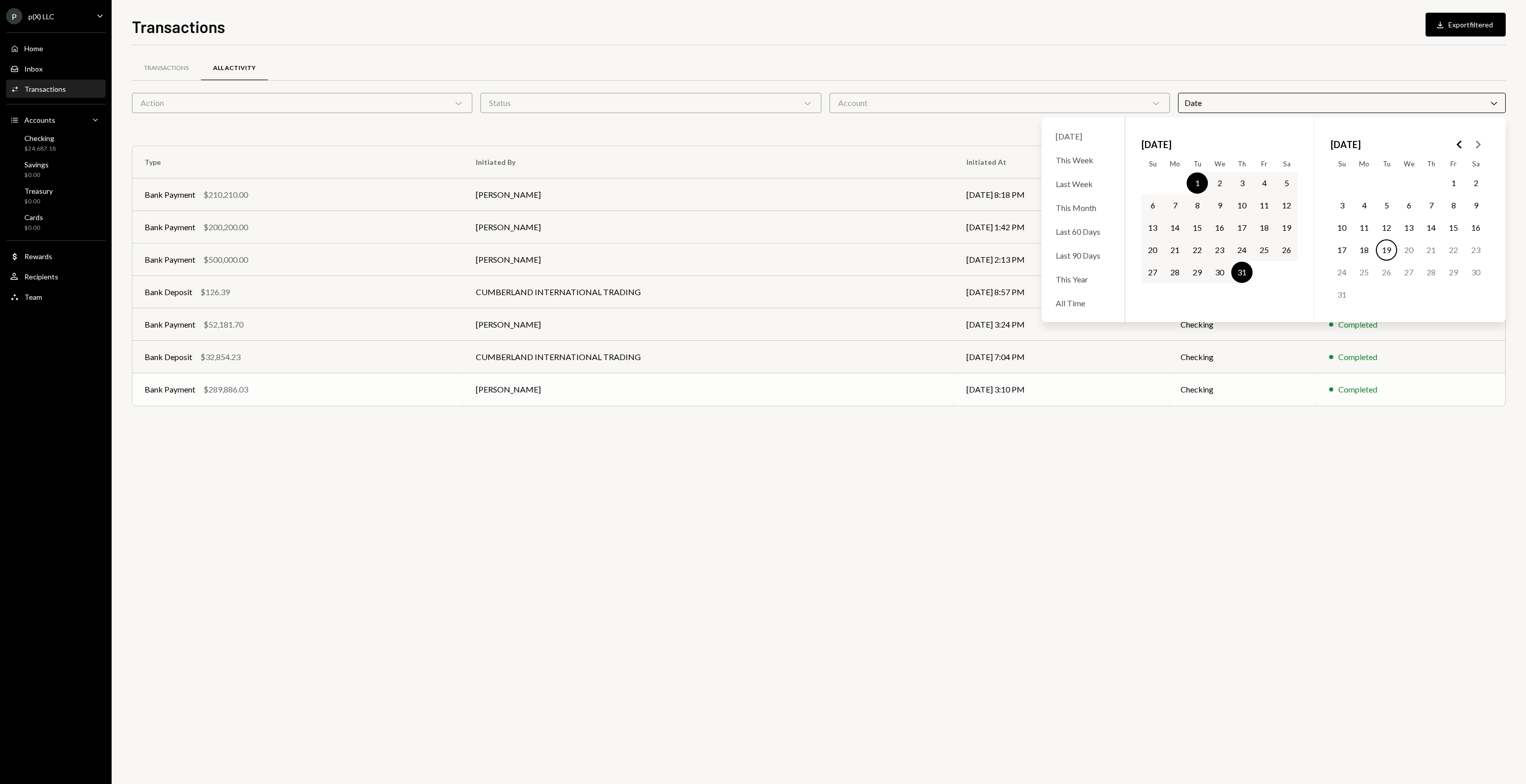
click at [310, 384] on div "Bank Payment $289,886.03" at bounding box center [297, 389] width 307 height 12
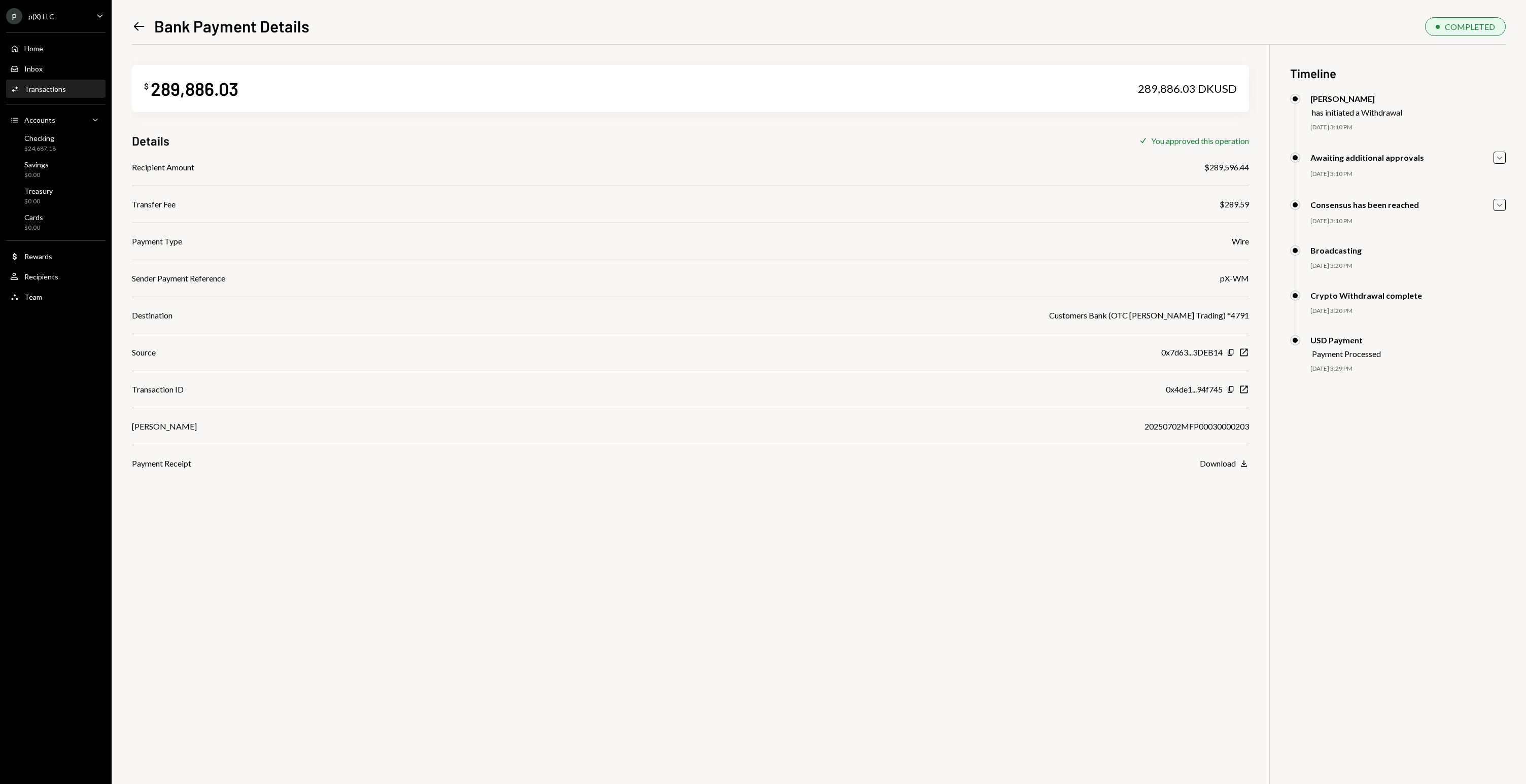
click at [142, 29] on icon "Left Arrow" at bounding box center [140, 26] width 15 height 15
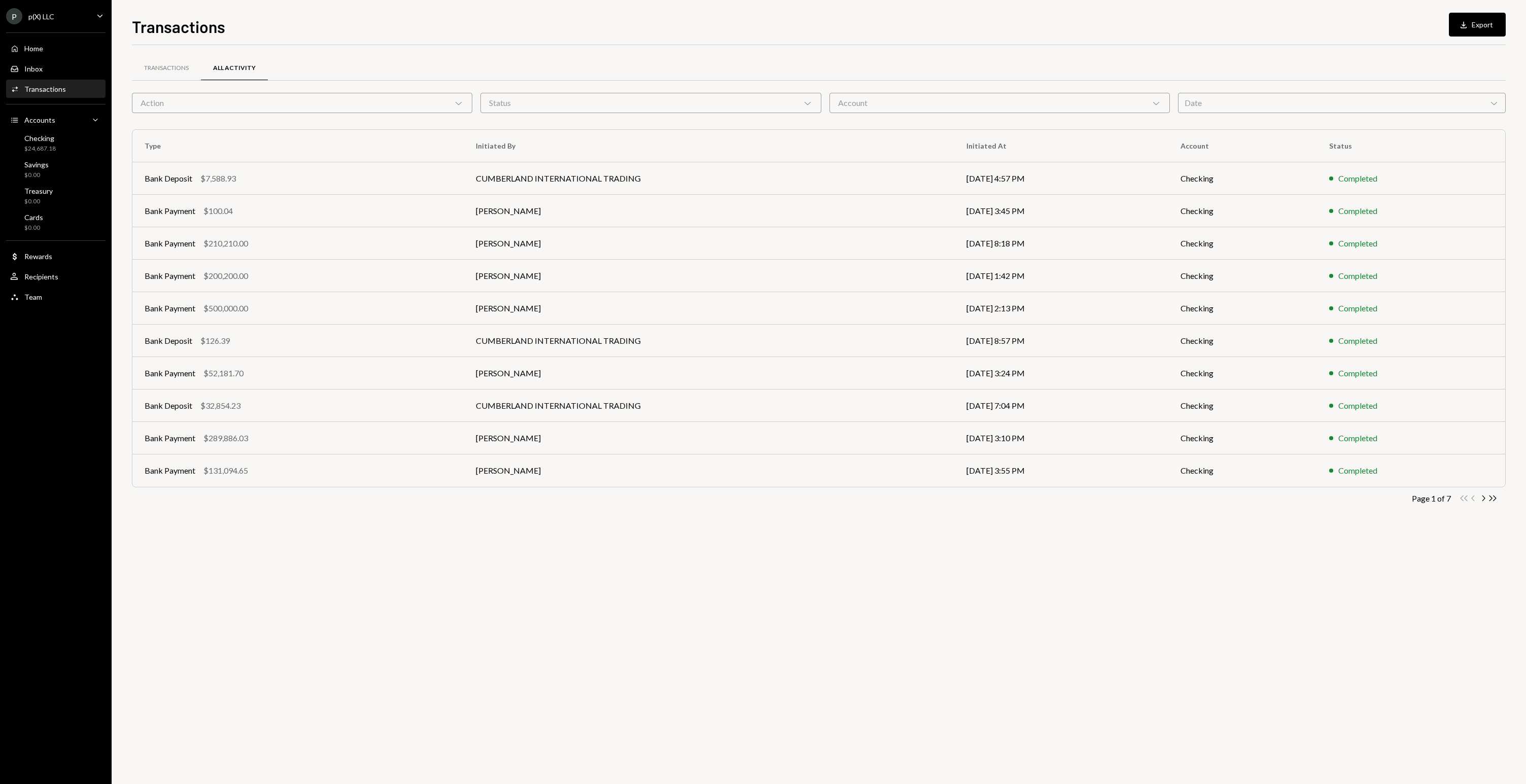
click at [1206, 103] on div "Date Chevron Down" at bounding box center [1342, 102] width 328 height 20
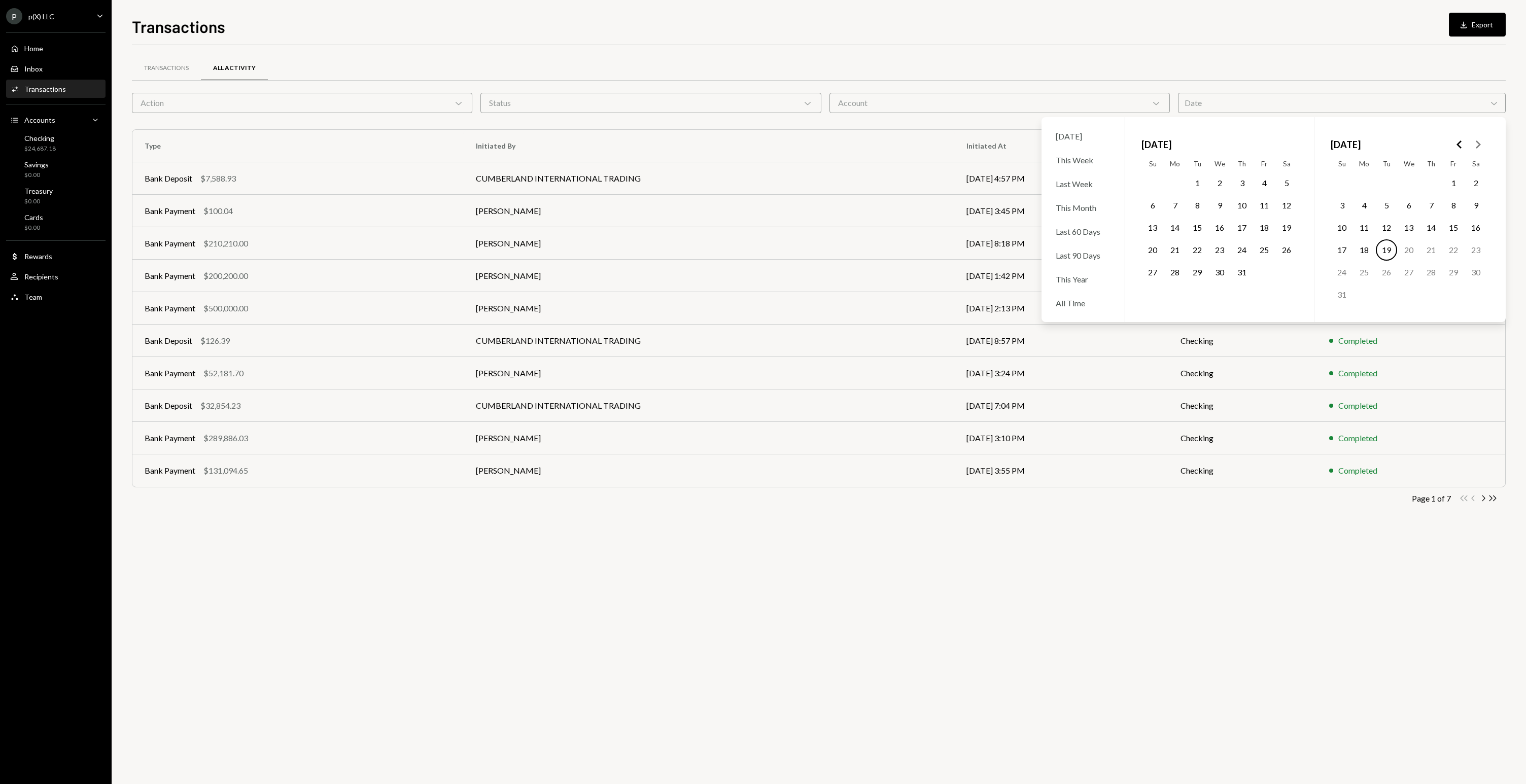
click at [1205, 180] on button "1" at bounding box center [1198, 183] width 22 height 22
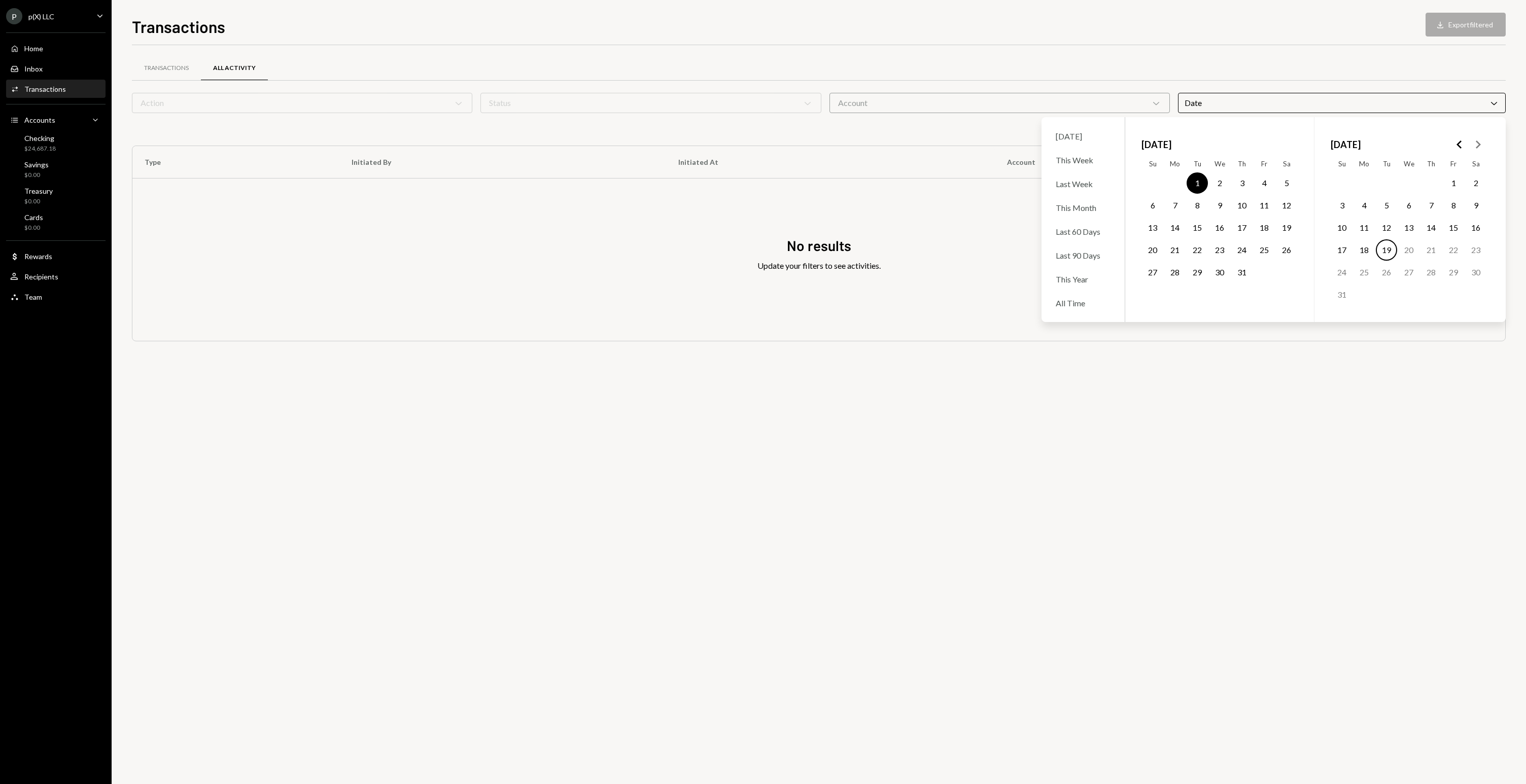
click at [1239, 267] on button "31" at bounding box center [1242, 273] width 22 height 22
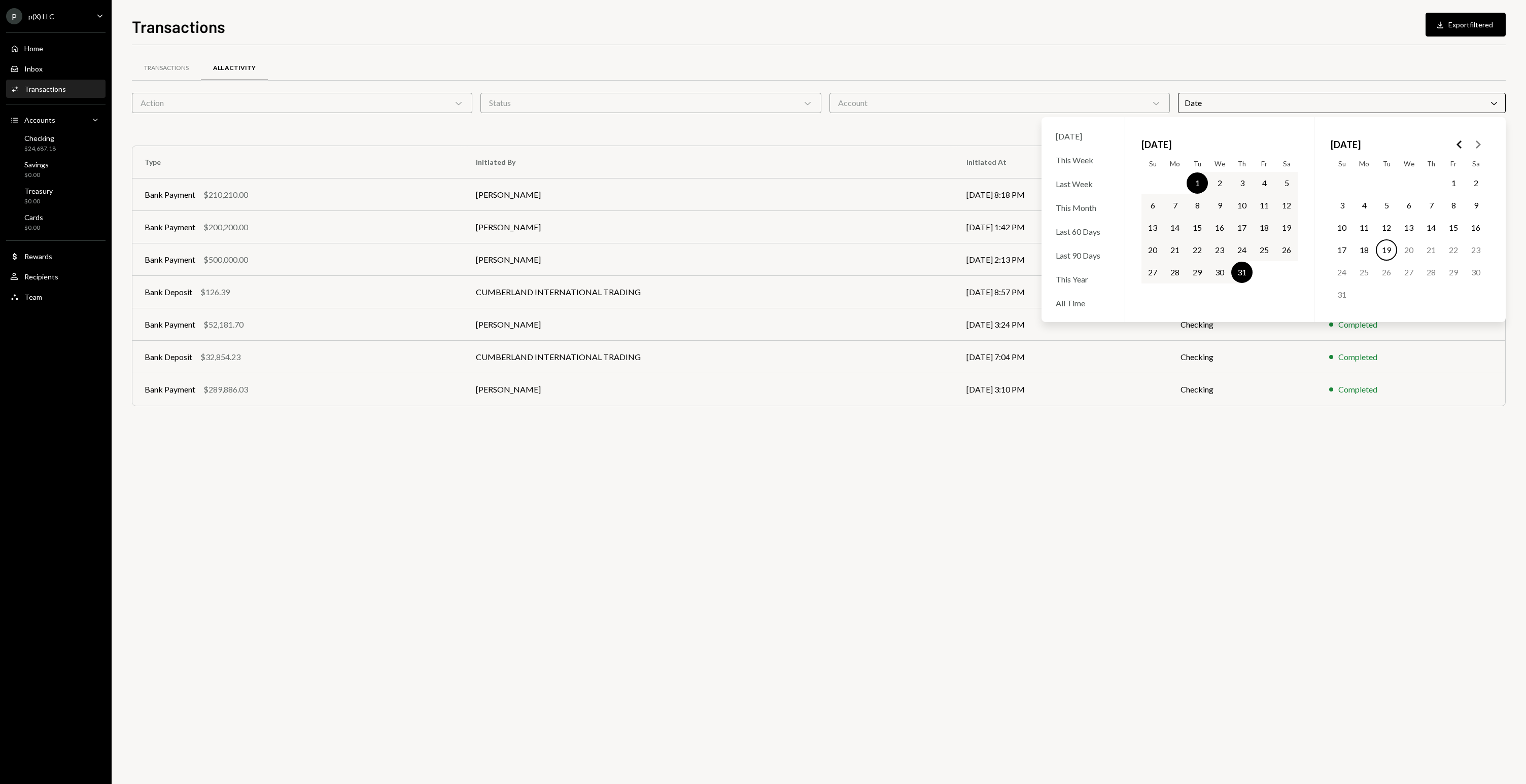
click at [1080, 54] on div "Transactions All Activity Action Chevron Down Status Chevron Down Account Chevr…" at bounding box center [820, 236] width 1375 height 382
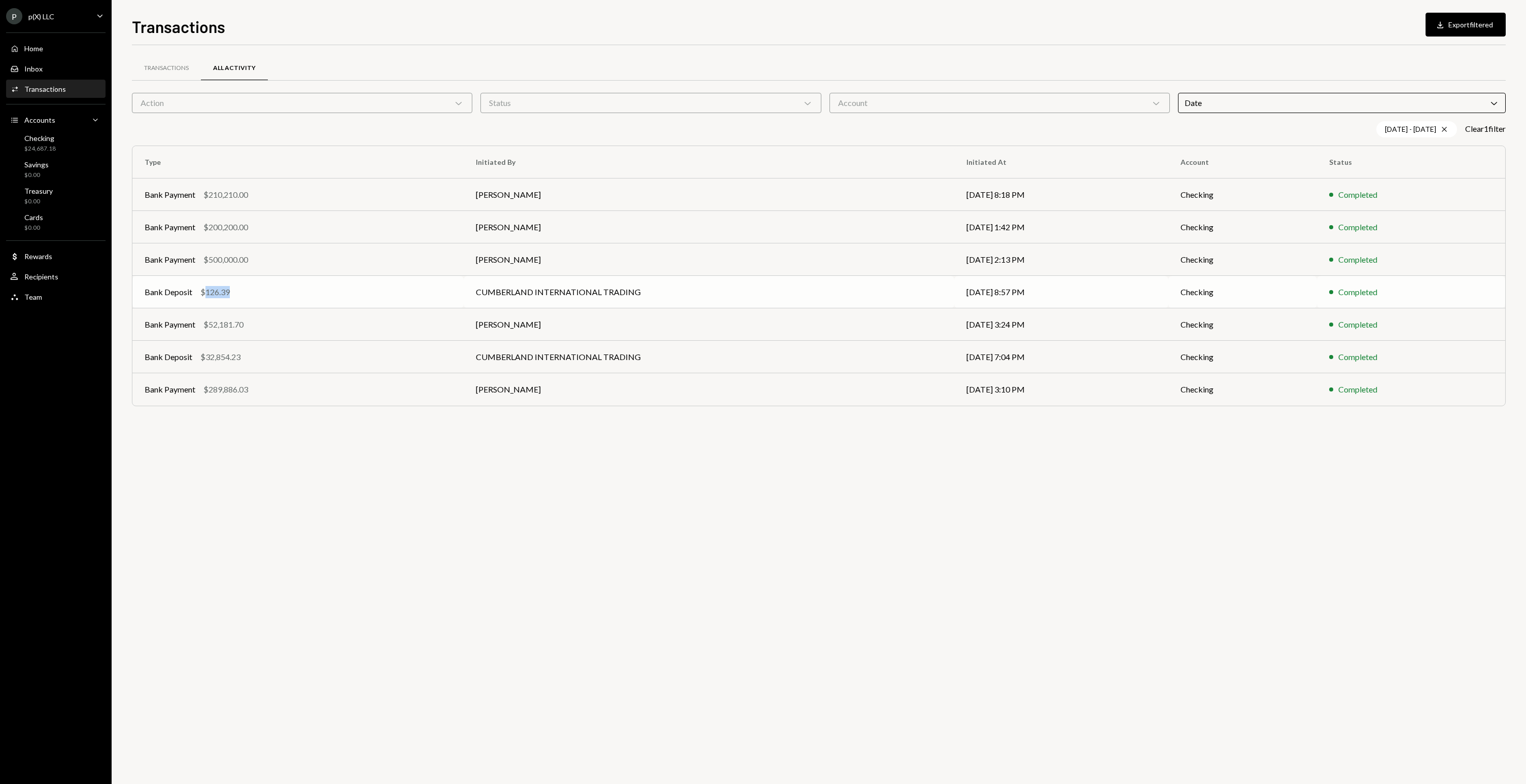
copy div "126.39"
copy div "32,854.23"
copy div "52,181.70"
copy div "289,886.03"
drag, startPoint x: 636, startPoint y: 295, endPoint x: 479, endPoint y: 292, distance: 157.0
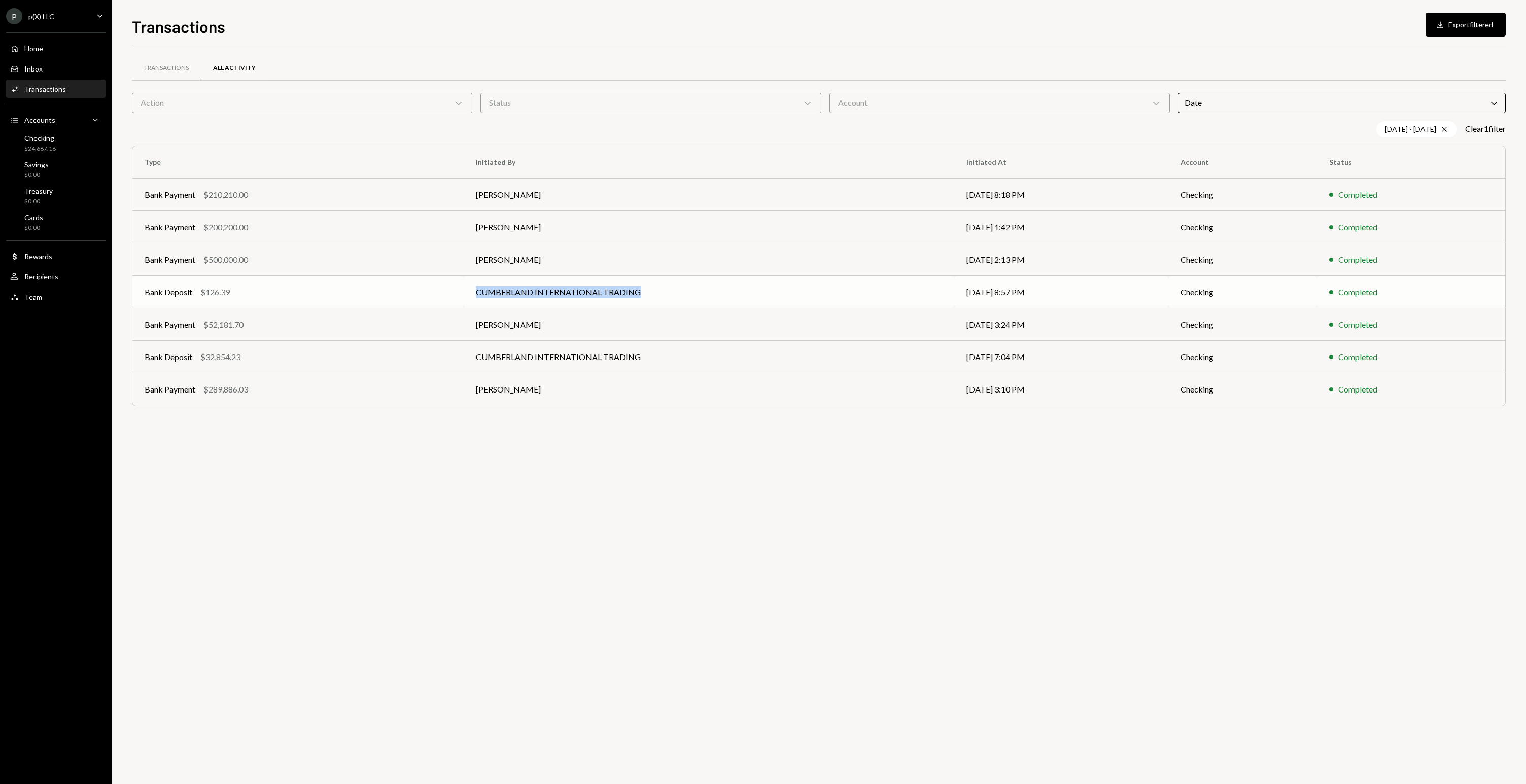
click at [479, 292] on td "CUMBERLAND INTERNATIONAL TRADING" at bounding box center [709, 292] width 491 height 33
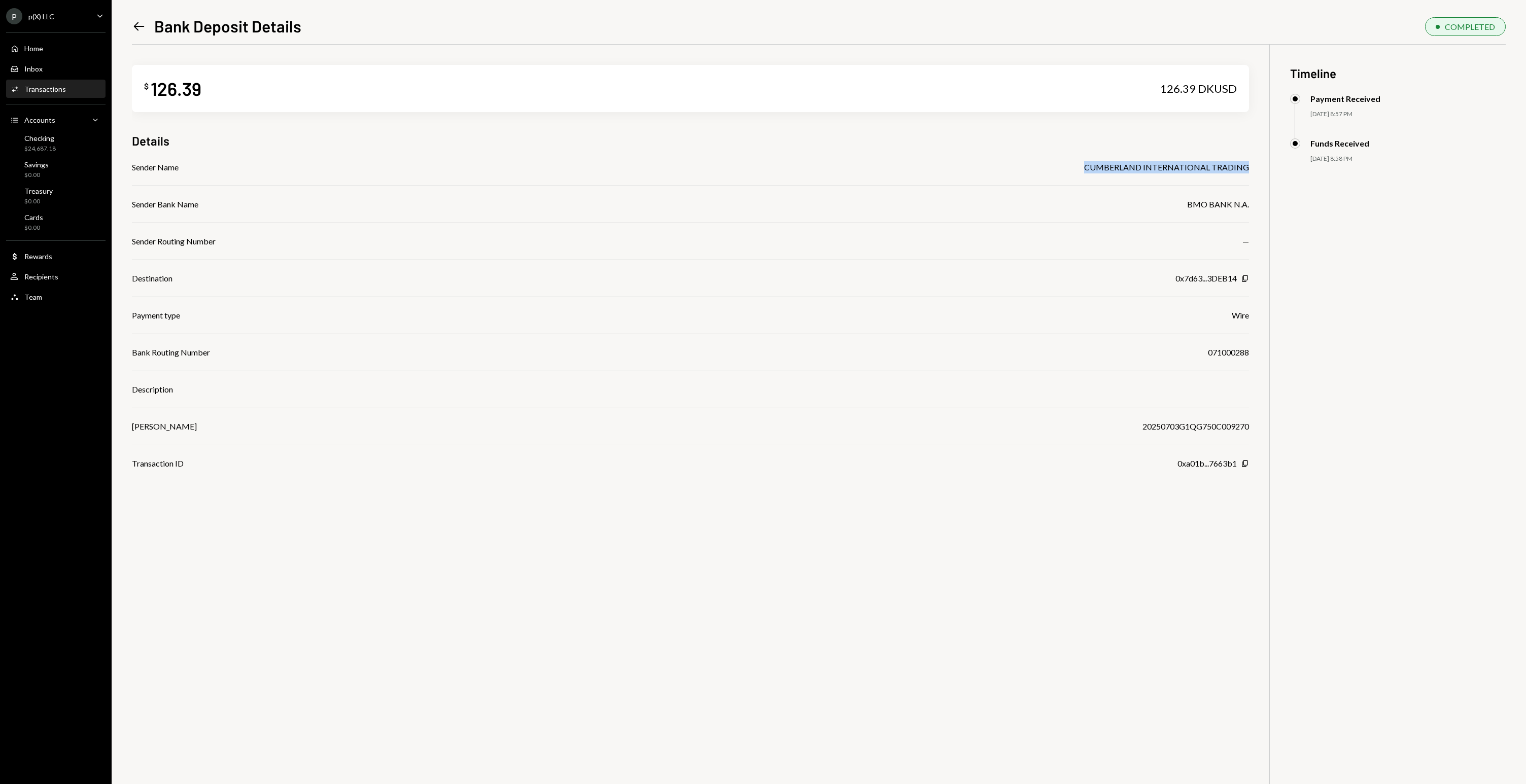
drag, startPoint x: 1078, startPoint y: 167, endPoint x: 1249, endPoint y: 167, distance: 171.0
click at [1249, 167] on div "Sender Name CUMBERLAND INTERNATIONAL TRADING" at bounding box center [691, 167] width 1117 height 12
copy div "CUMBERLAND INTERNATIONAL TRADING"
click at [140, 28] on icon "Left Arrow" at bounding box center [140, 26] width 15 height 15
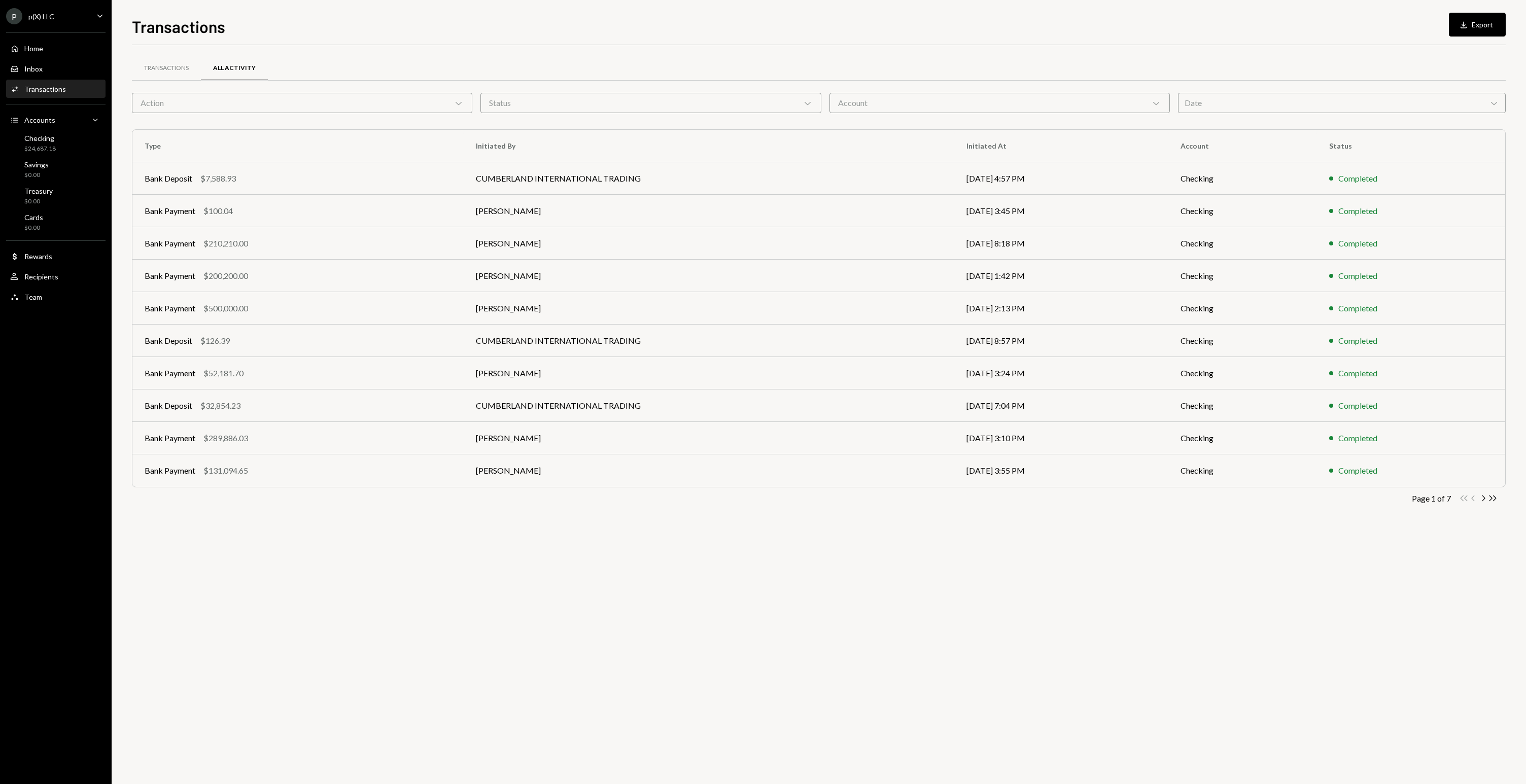
click at [1249, 111] on div "Date Chevron Down" at bounding box center [1342, 102] width 328 height 20
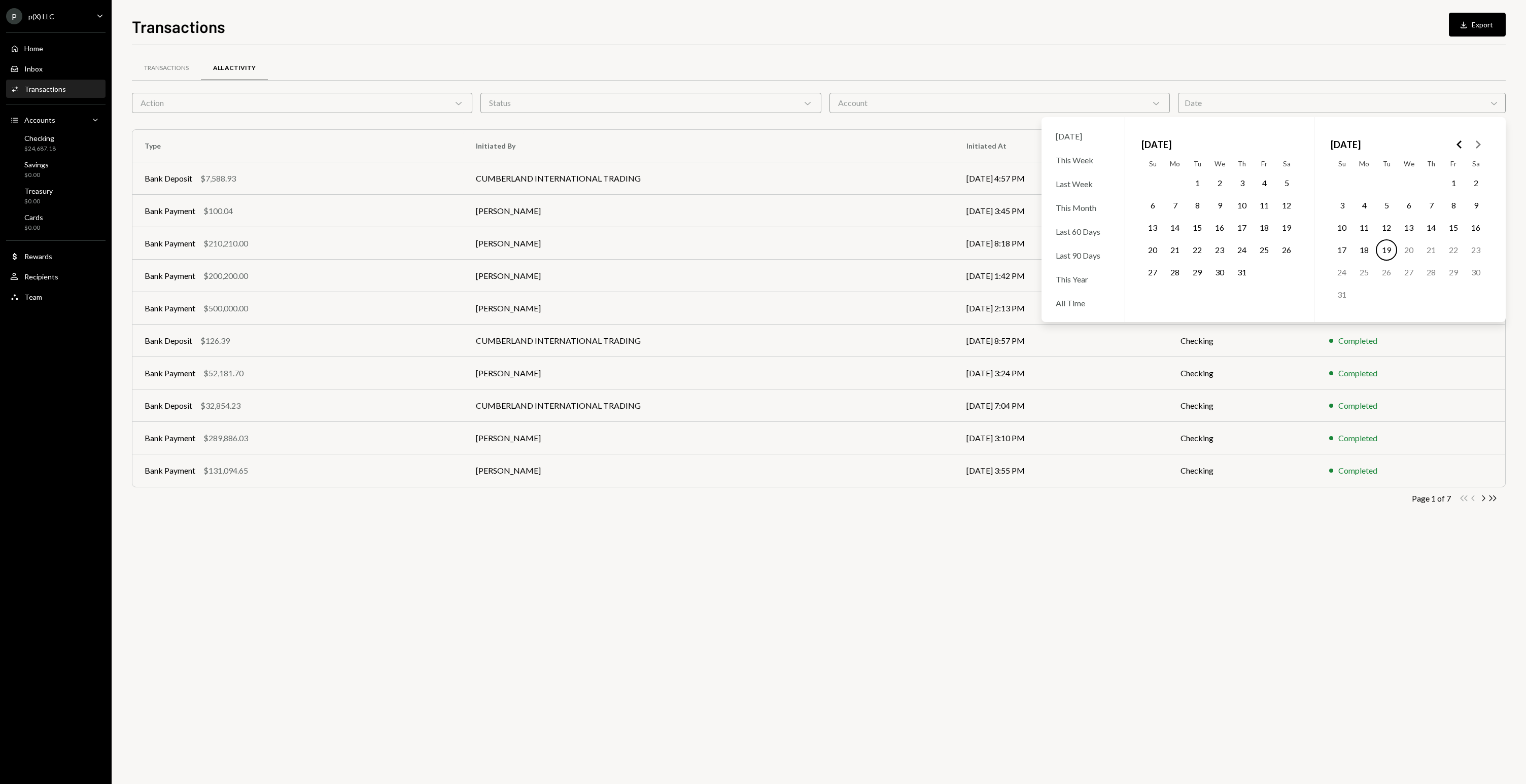
click at [1191, 184] on button "1" at bounding box center [1198, 183] width 22 height 22
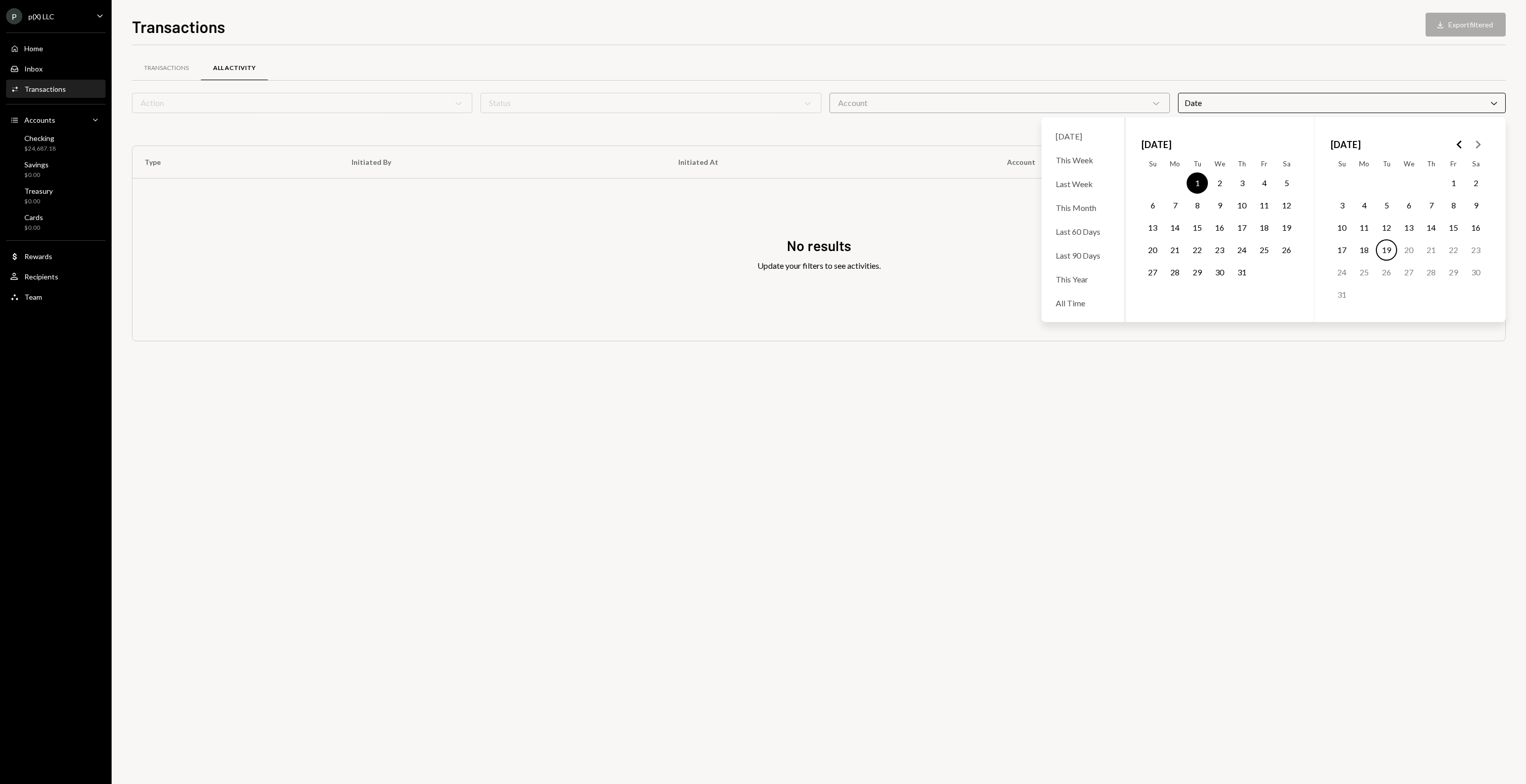
click at [1238, 271] on button "31" at bounding box center [1242, 273] width 22 height 22
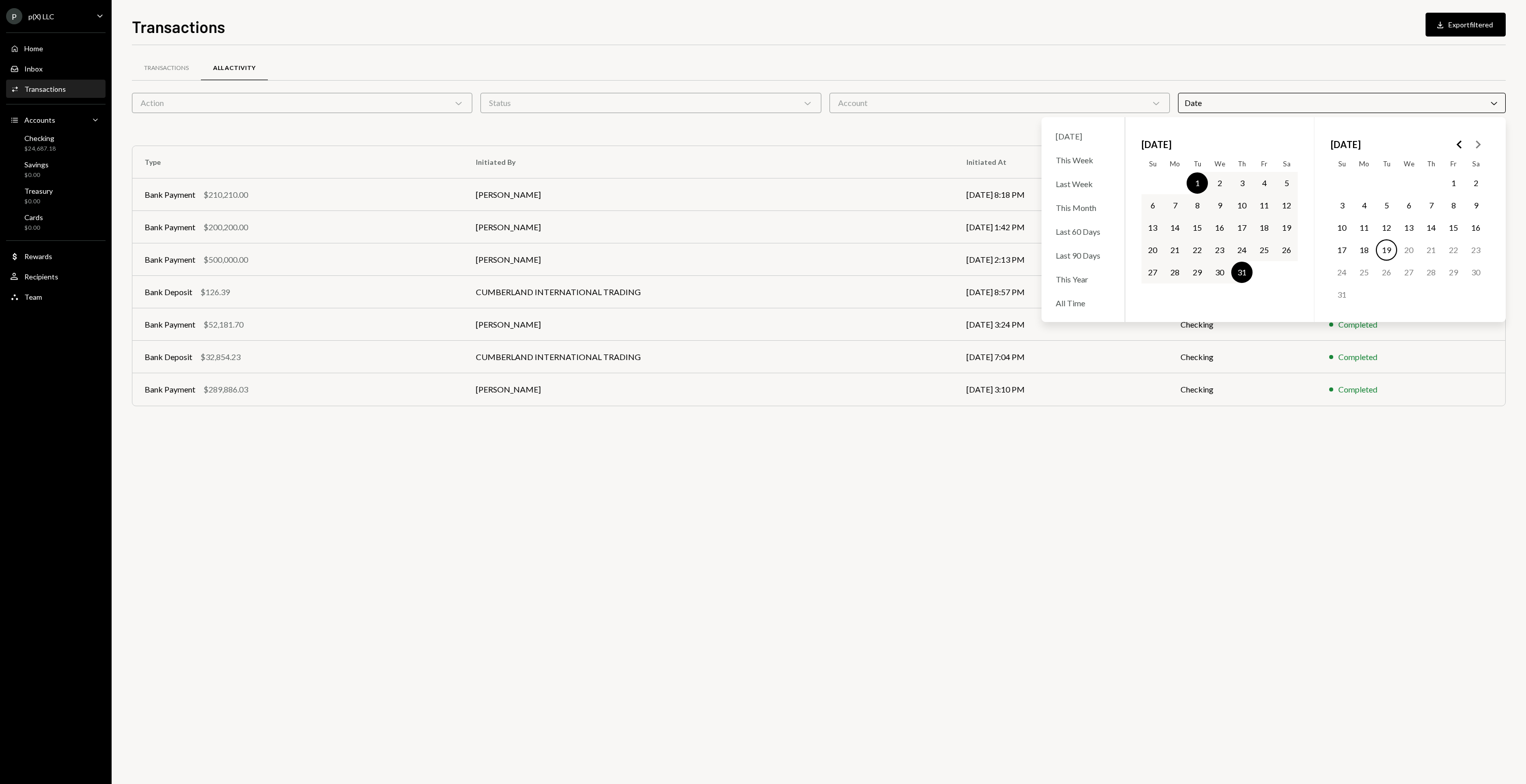
click at [1080, 65] on div "Transactions All Activity" at bounding box center [820, 68] width 1375 height 26
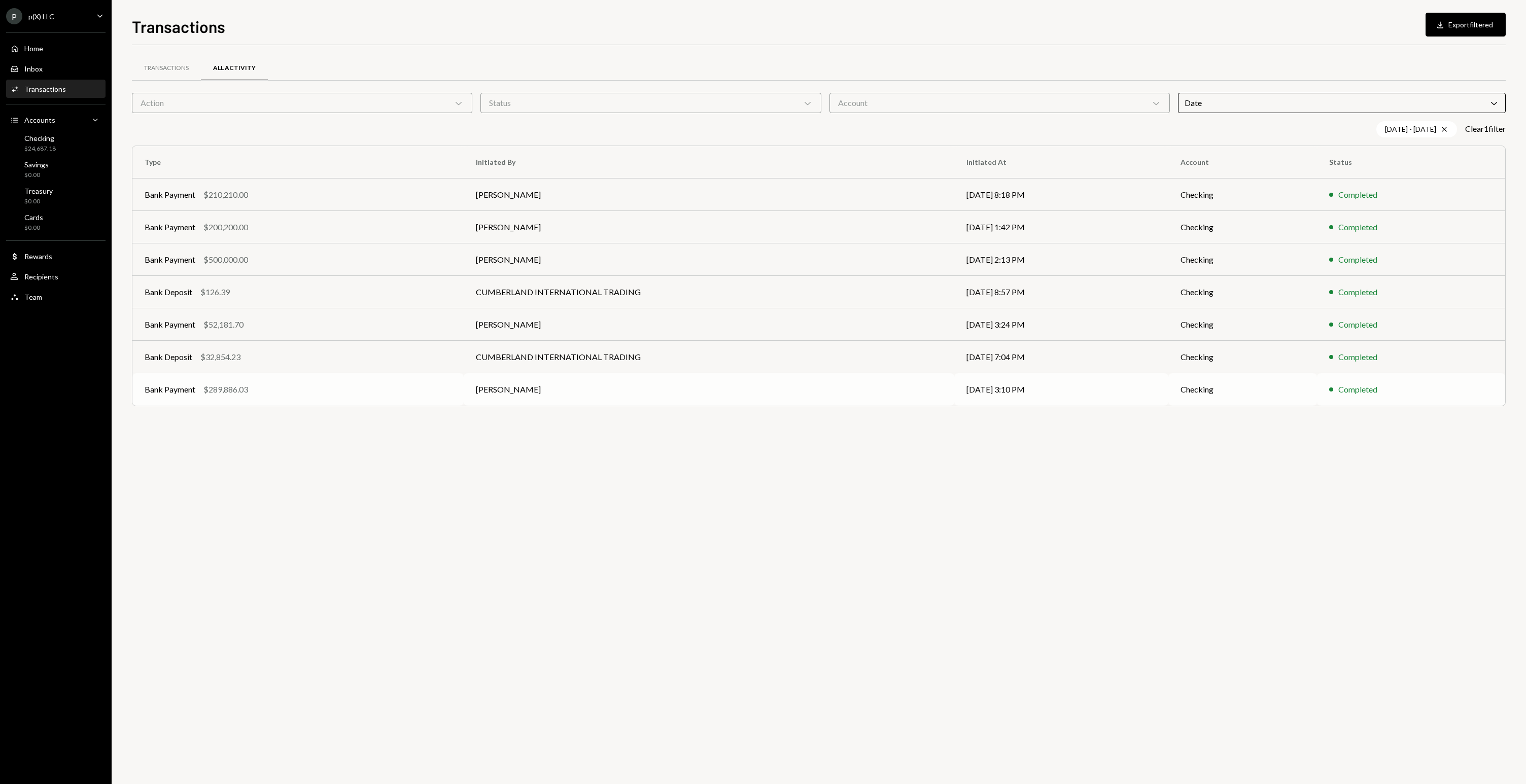
click at [593, 398] on td "[PERSON_NAME]" at bounding box center [709, 390] width 491 height 33
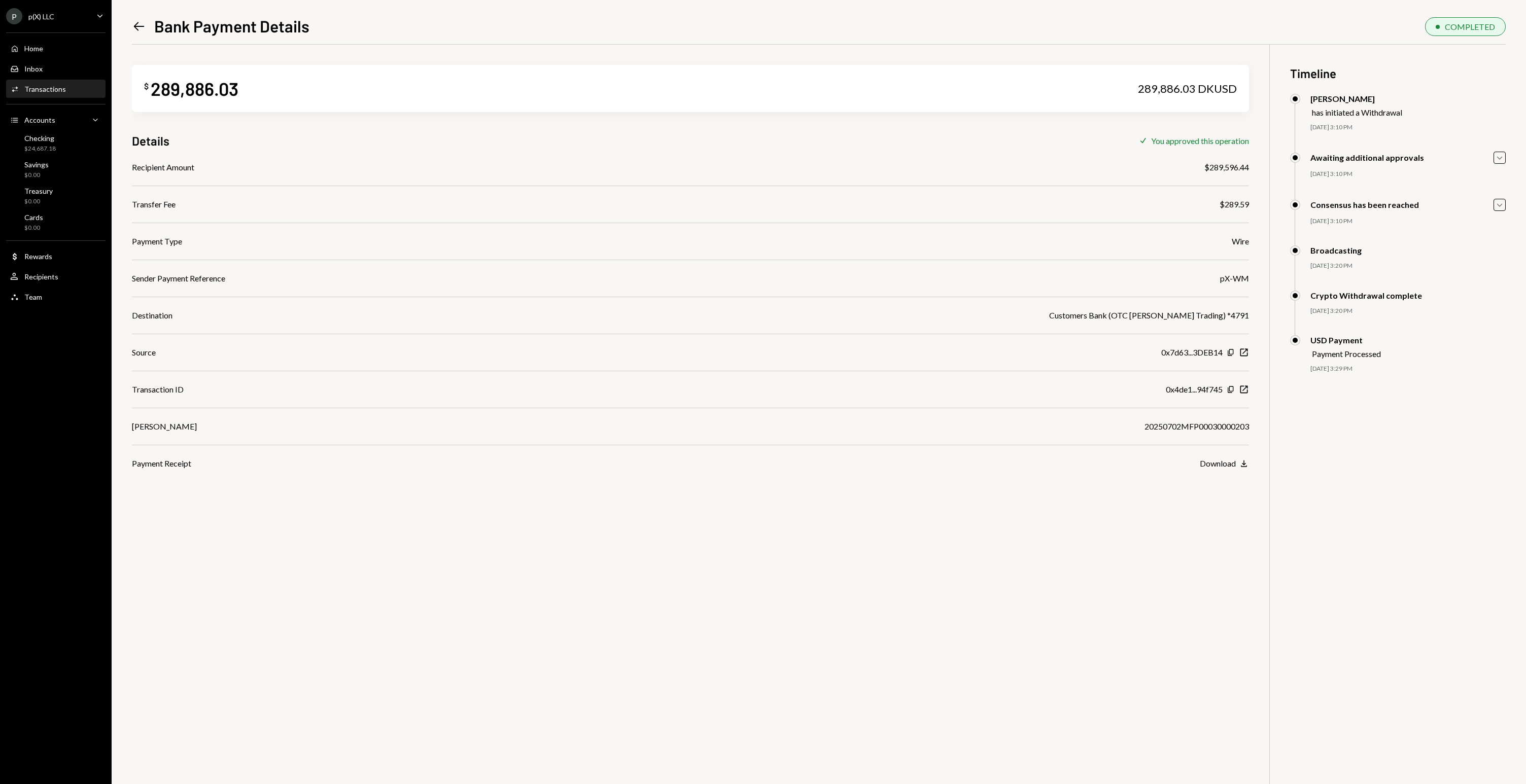
click at [1220, 201] on div "$289.59" at bounding box center [1234, 204] width 29 height 12
click at [1236, 203] on div "$289.59" at bounding box center [1234, 204] width 29 height 12
copy div "289.59"
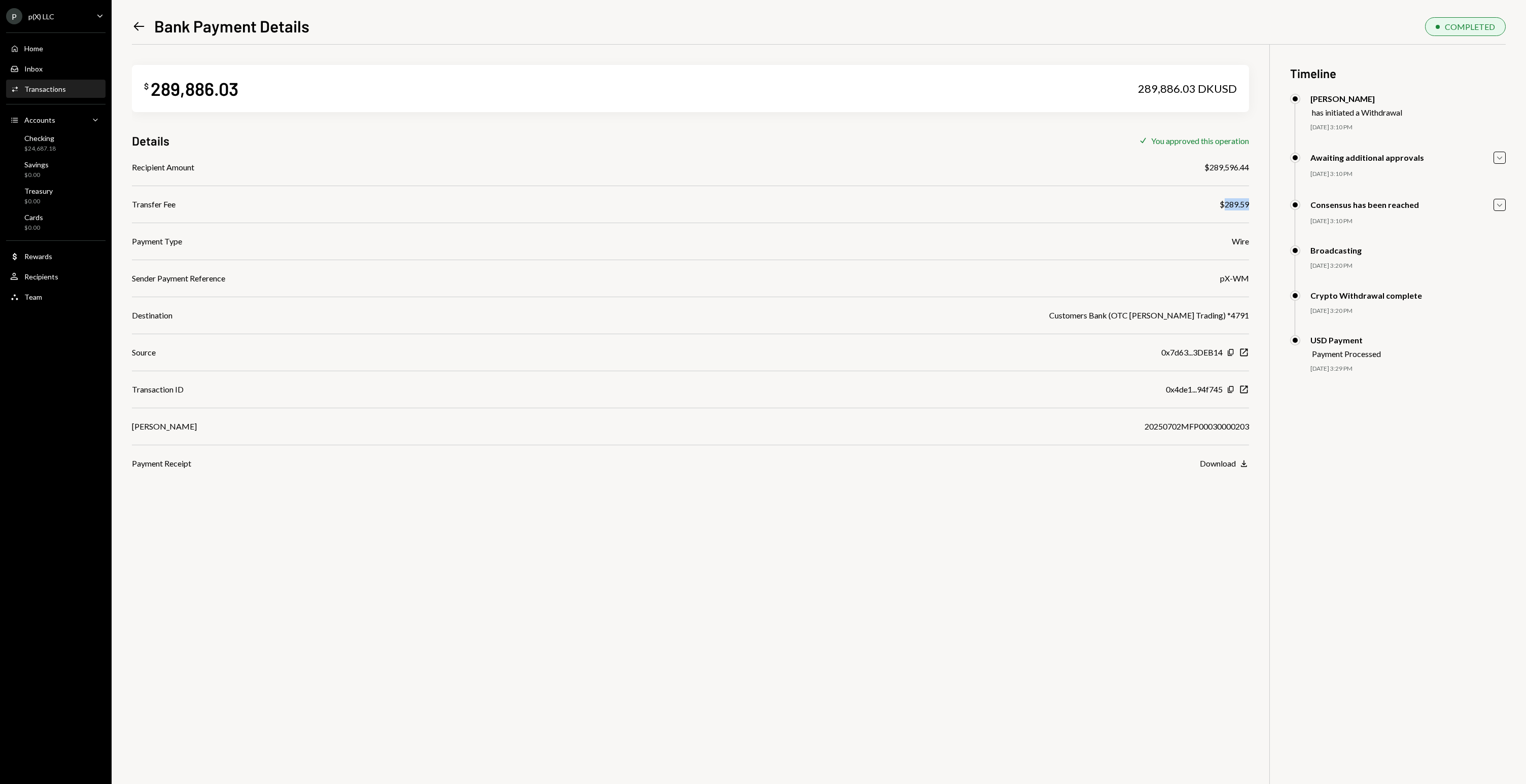
click at [138, 26] on icon "Left Arrow" at bounding box center [140, 26] width 15 height 15
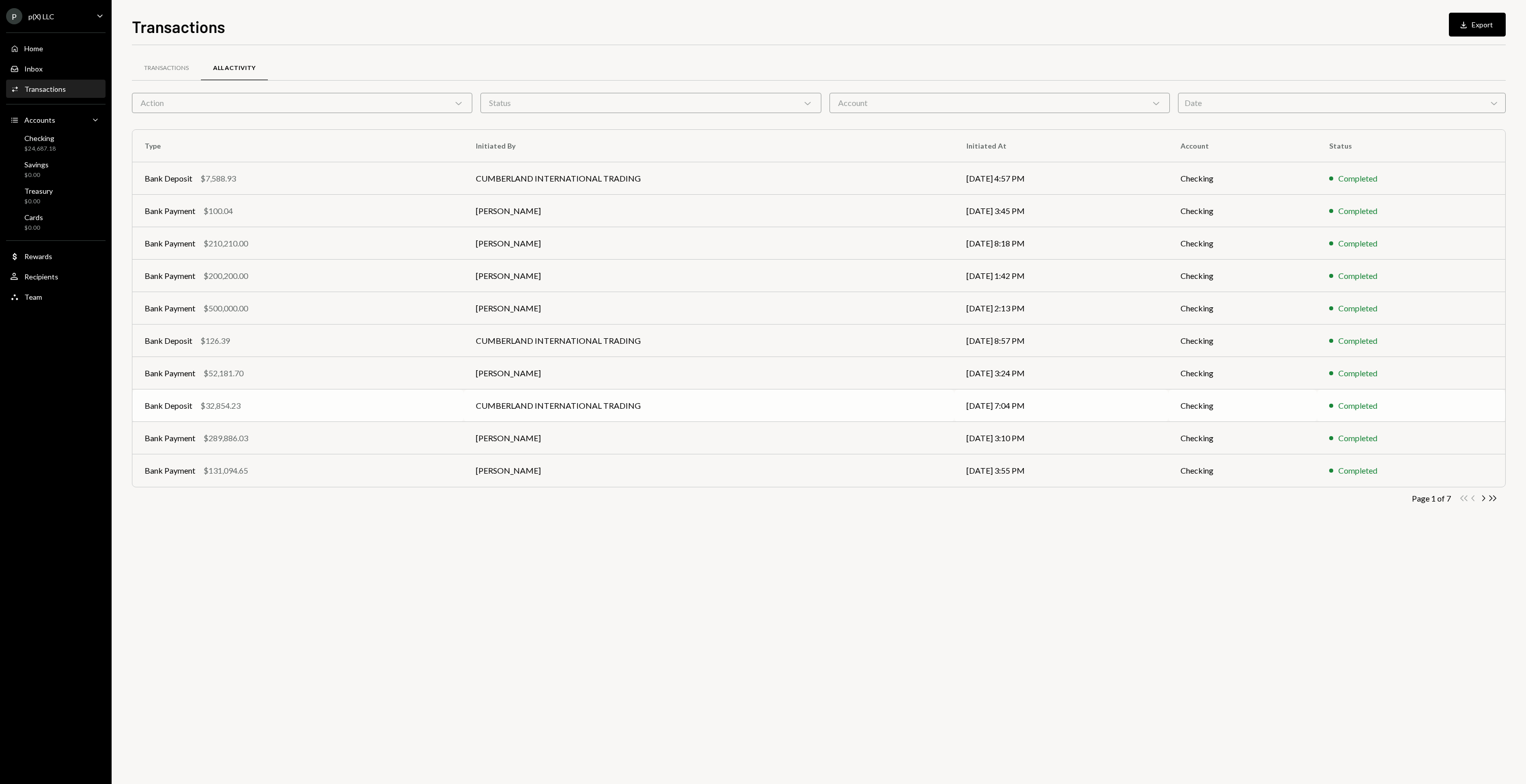
click at [323, 413] on td "Bank Deposit $32,854.23" at bounding box center [297, 406] width 331 height 33
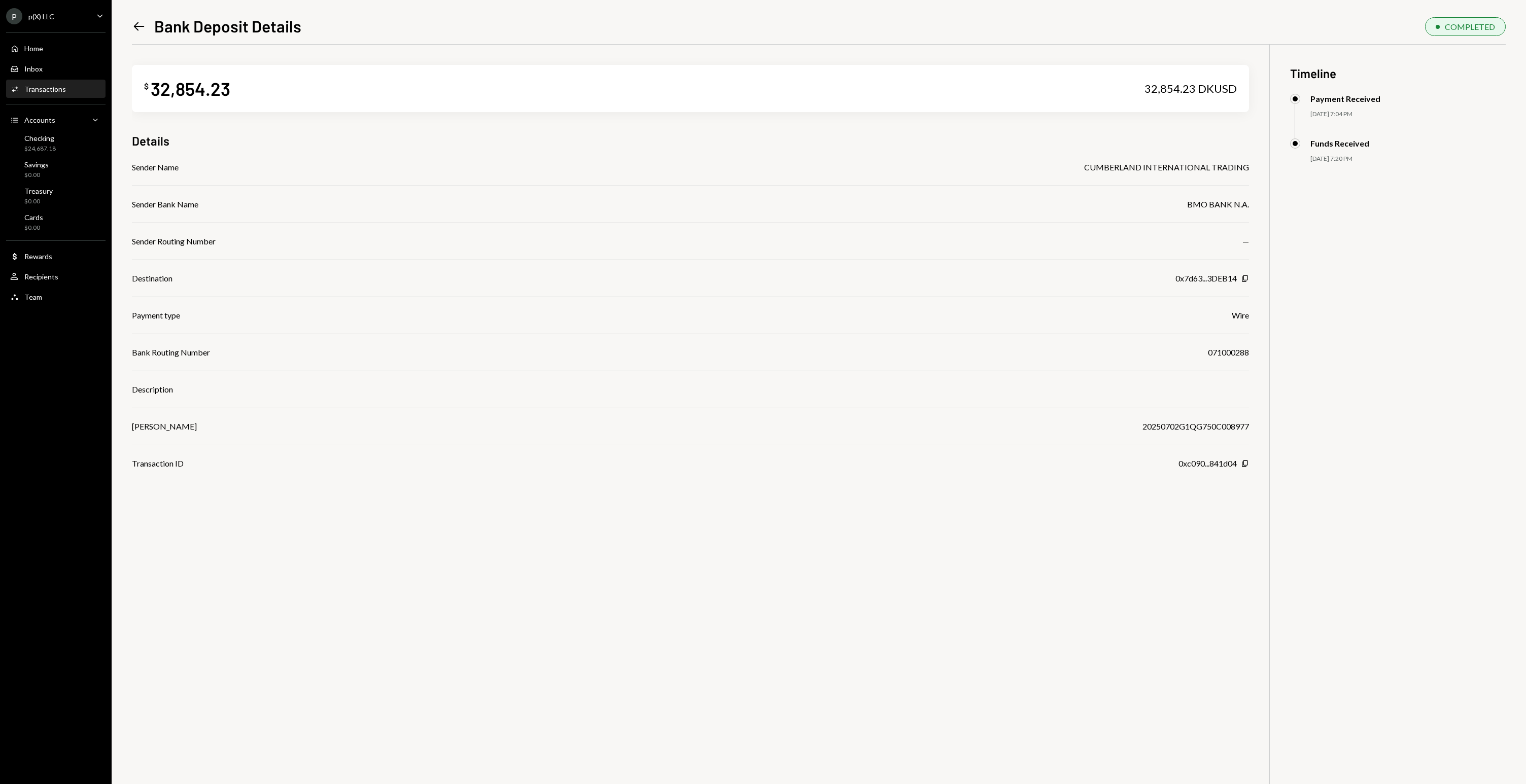
click at [133, 22] on icon "Left Arrow" at bounding box center [140, 26] width 15 height 15
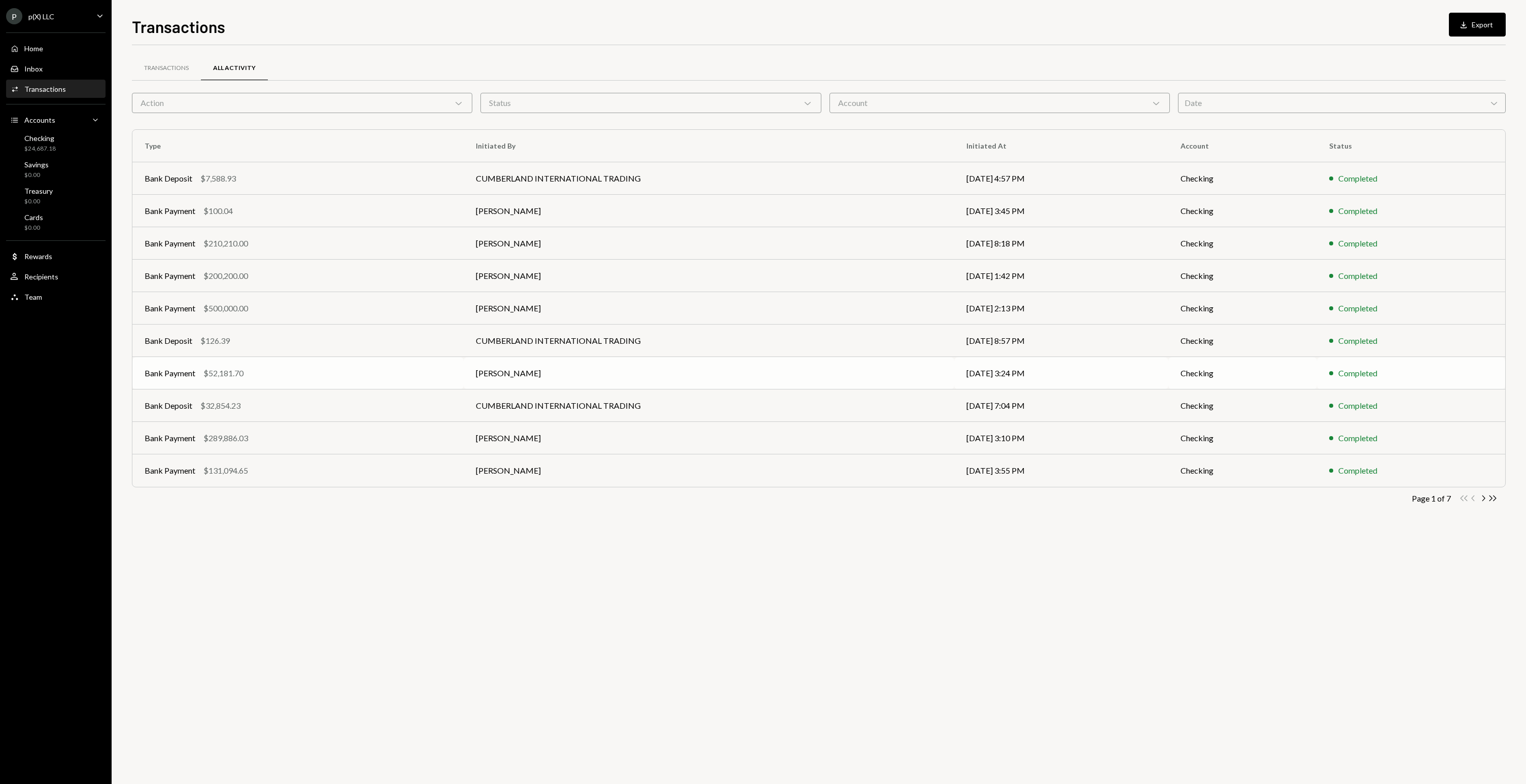
click at [339, 364] on td "Bank Payment $52,181.70" at bounding box center [297, 373] width 331 height 33
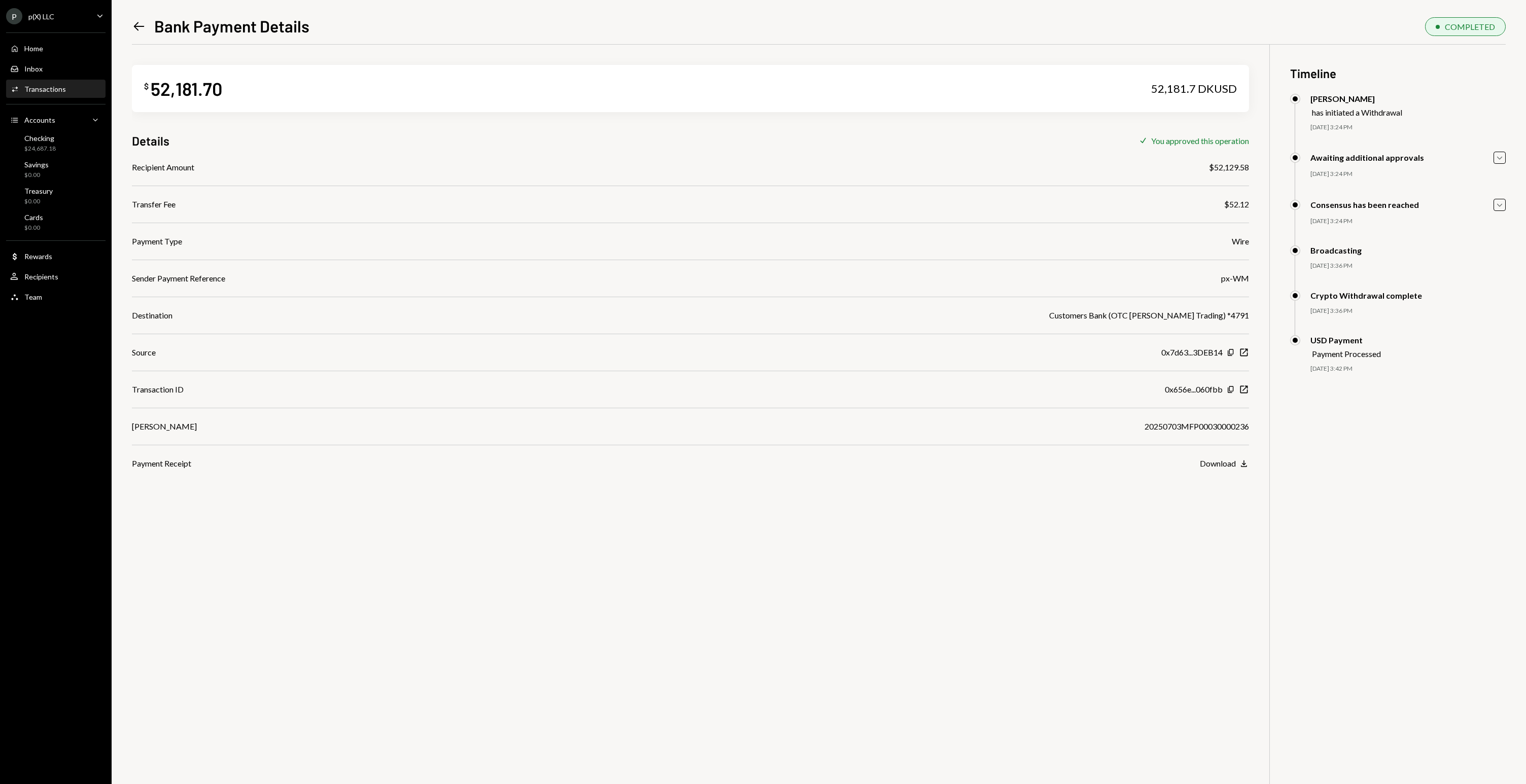
click at [1232, 203] on div "$52.12" at bounding box center [1236, 204] width 24 height 12
copy div "52.12"
click at [137, 21] on icon "Left Arrow" at bounding box center [140, 26] width 15 height 15
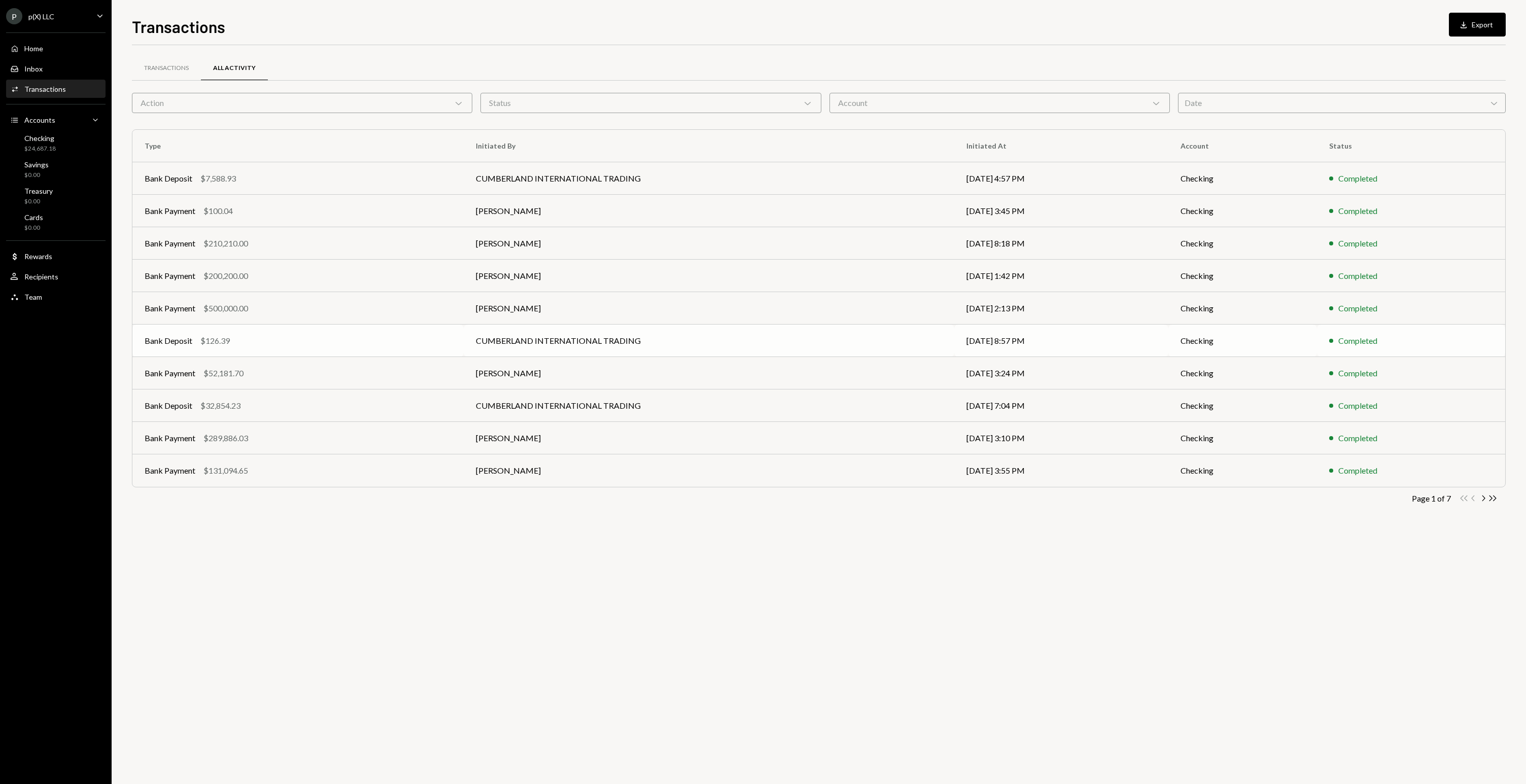
click at [296, 344] on div "Bank Deposit $126.39" at bounding box center [297, 340] width 307 height 12
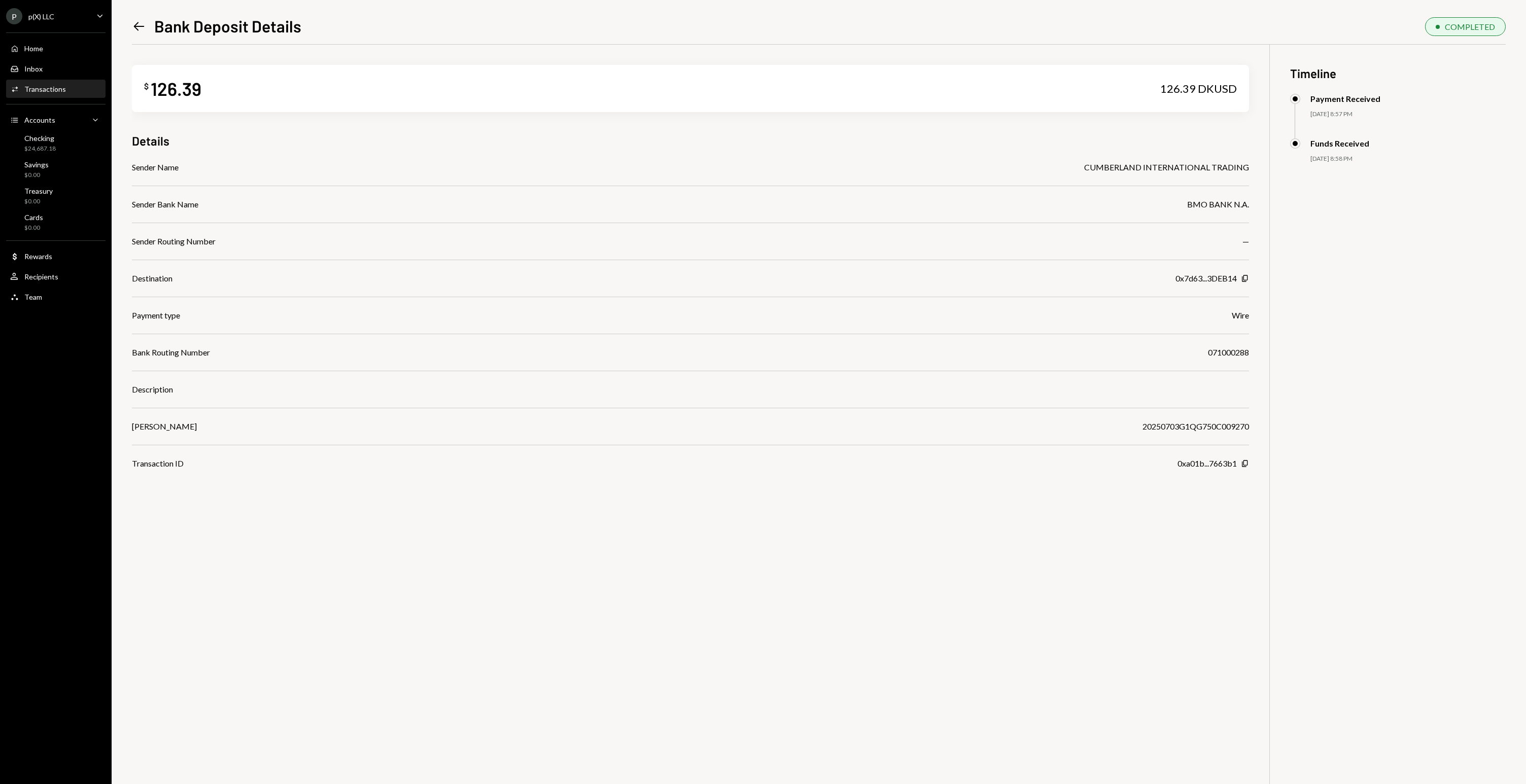
click at [150, 29] on div "Left Arrow Bank Deposit Details" at bounding box center [217, 25] width 170 height 20
click at [141, 27] on icon "Left Arrow" at bounding box center [140, 26] width 15 height 15
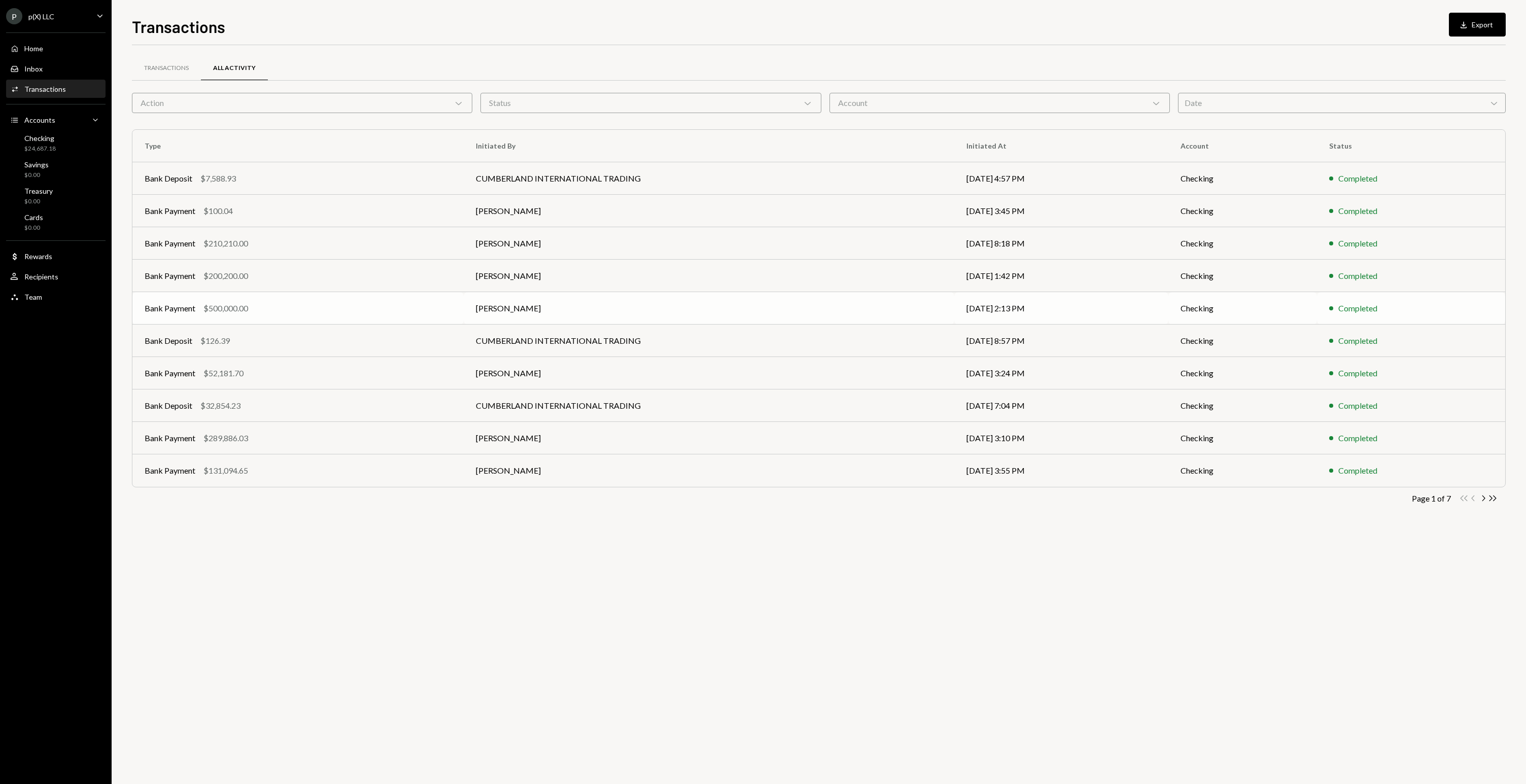
click at [287, 313] on div "Bank Payment $500,000.00" at bounding box center [297, 308] width 307 height 12
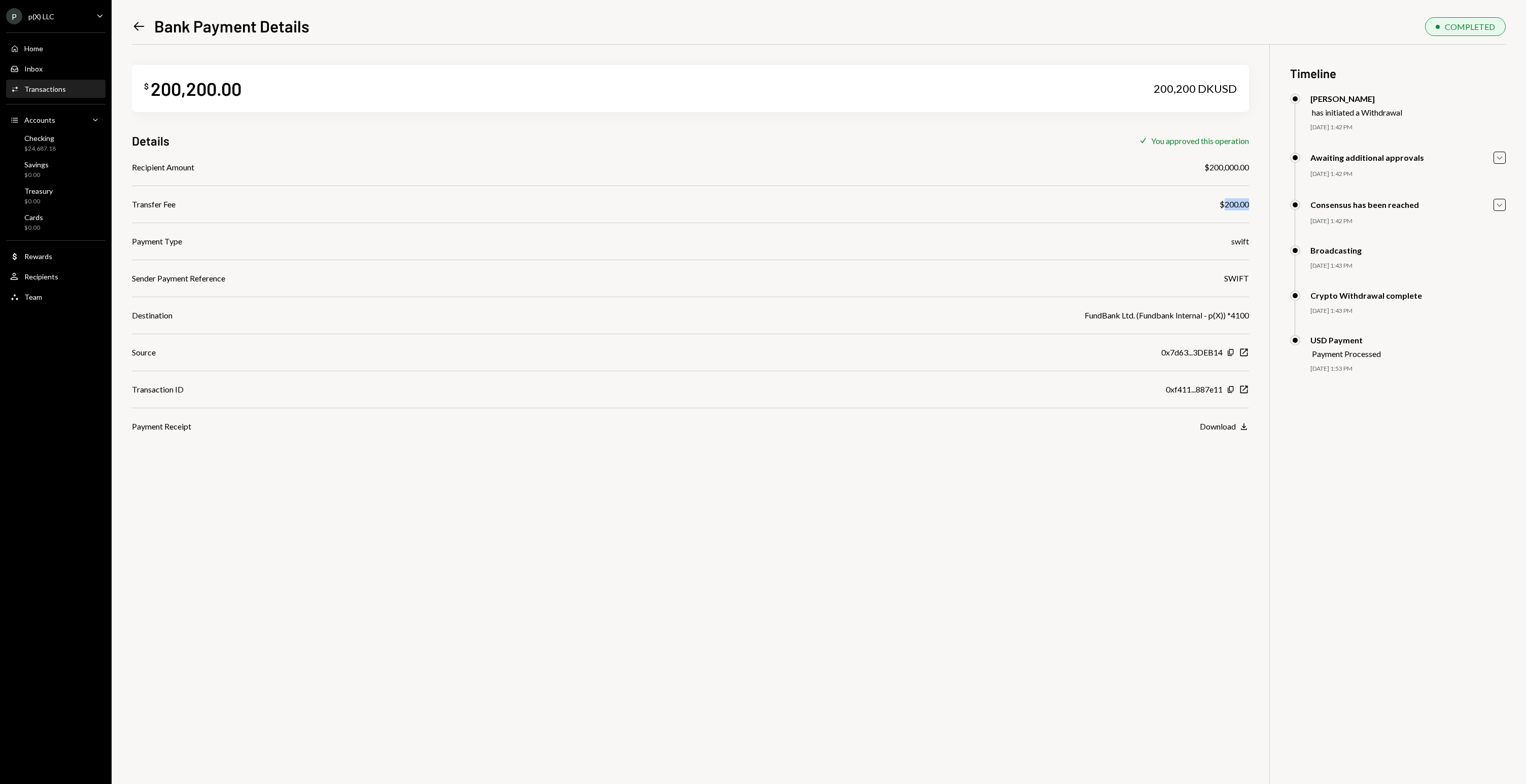
click at [139, 24] on icon "Left Arrow" at bounding box center [140, 26] width 15 height 15
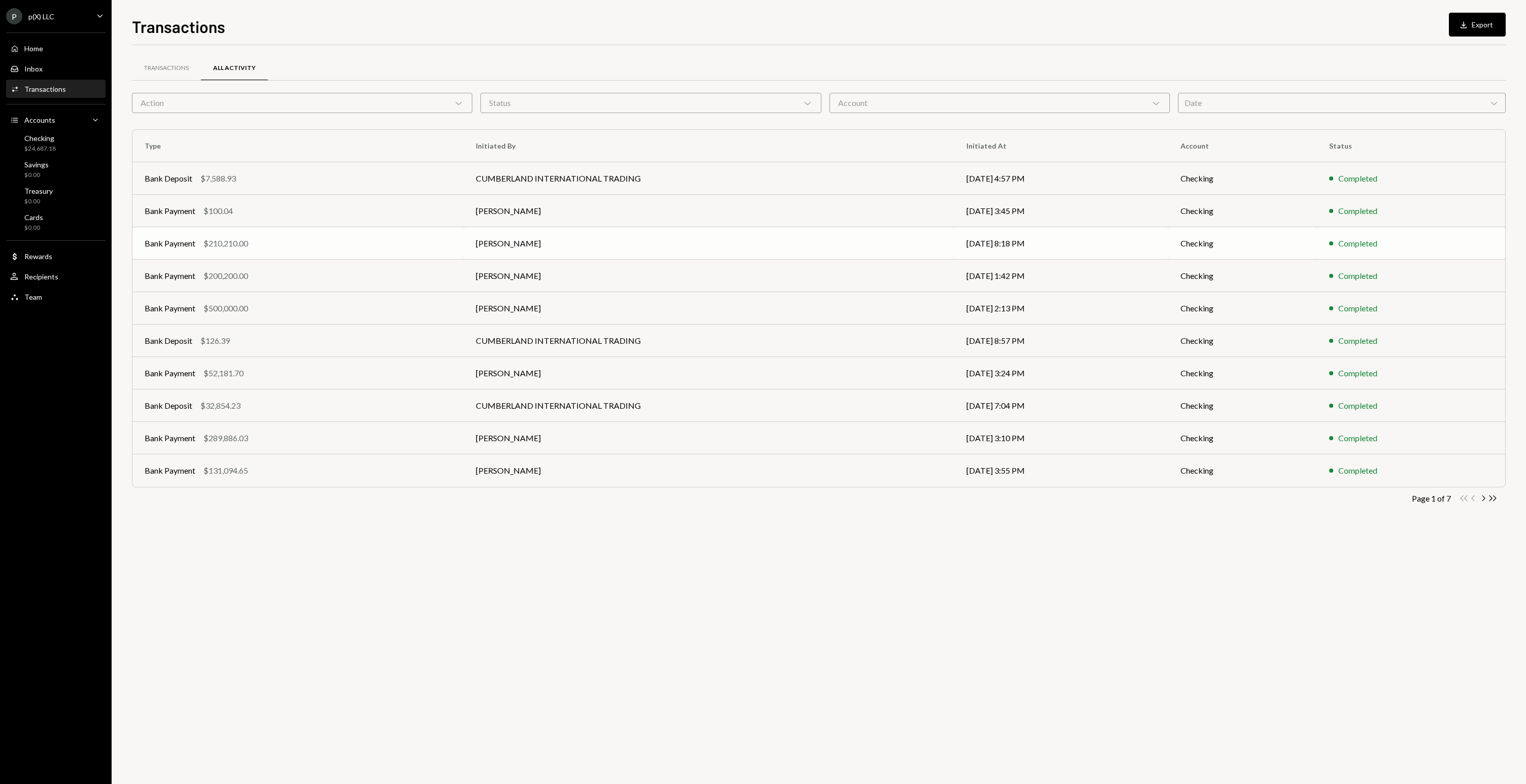
click at [347, 252] on td "Bank Payment $210,210.00" at bounding box center [297, 244] width 331 height 33
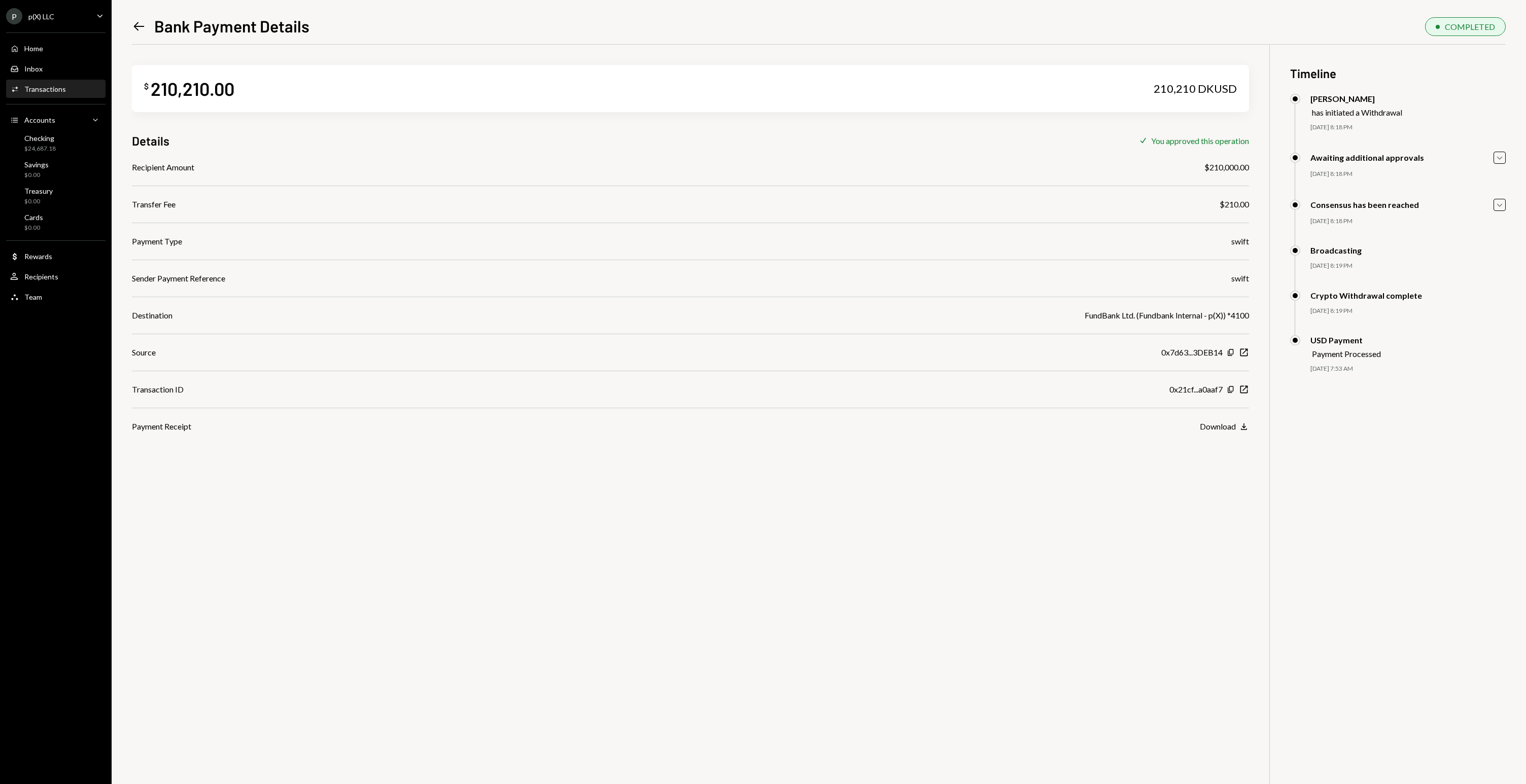
click at [1230, 208] on div "$210.00" at bounding box center [1234, 204] width 29 height 12
copy div "210.00"
